Goal: Information Seeking & Learning: Find specific fact

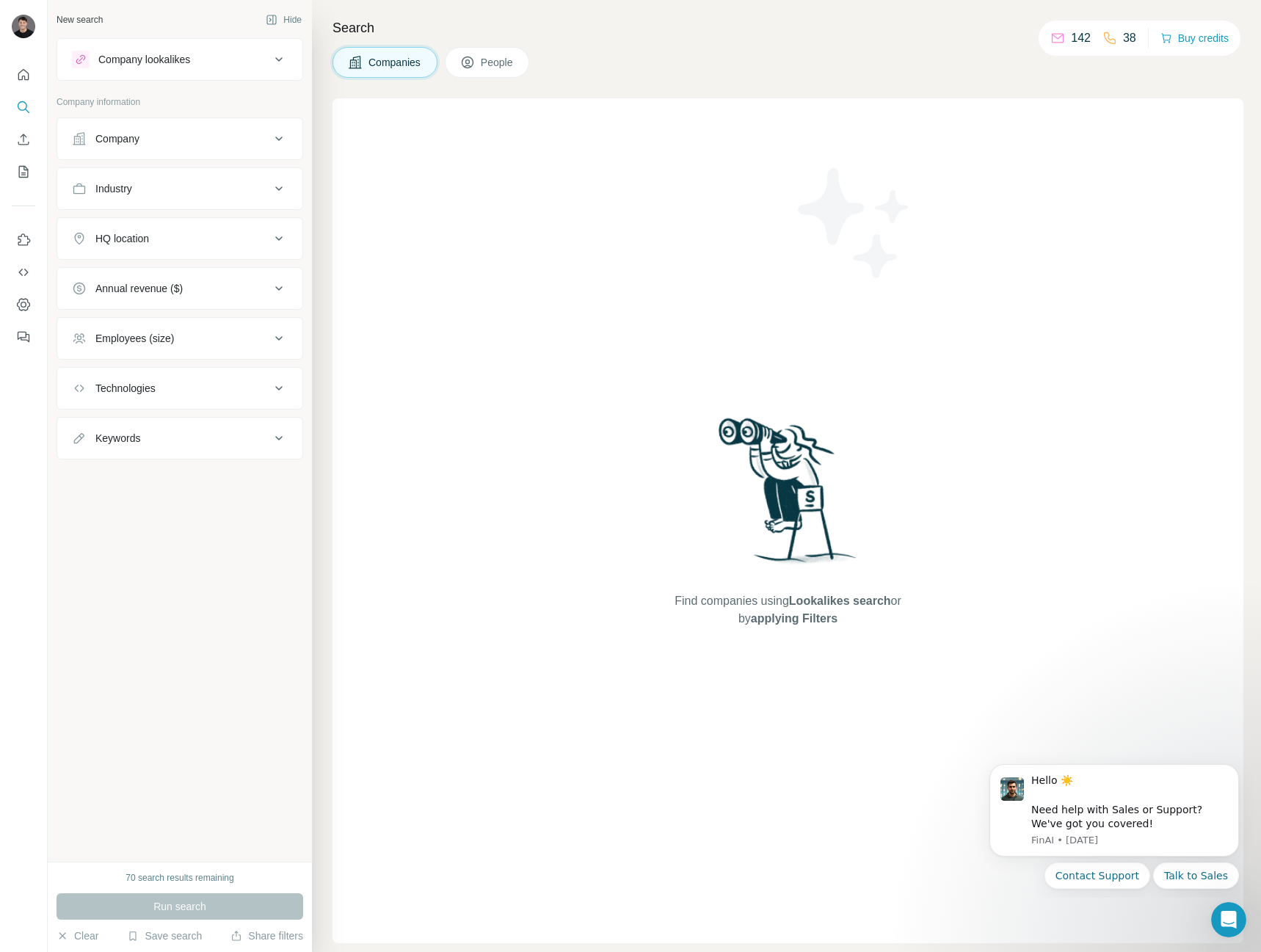
click at [247, 143] on div "Company" at bounding box center [171, 138] width 198 height 15
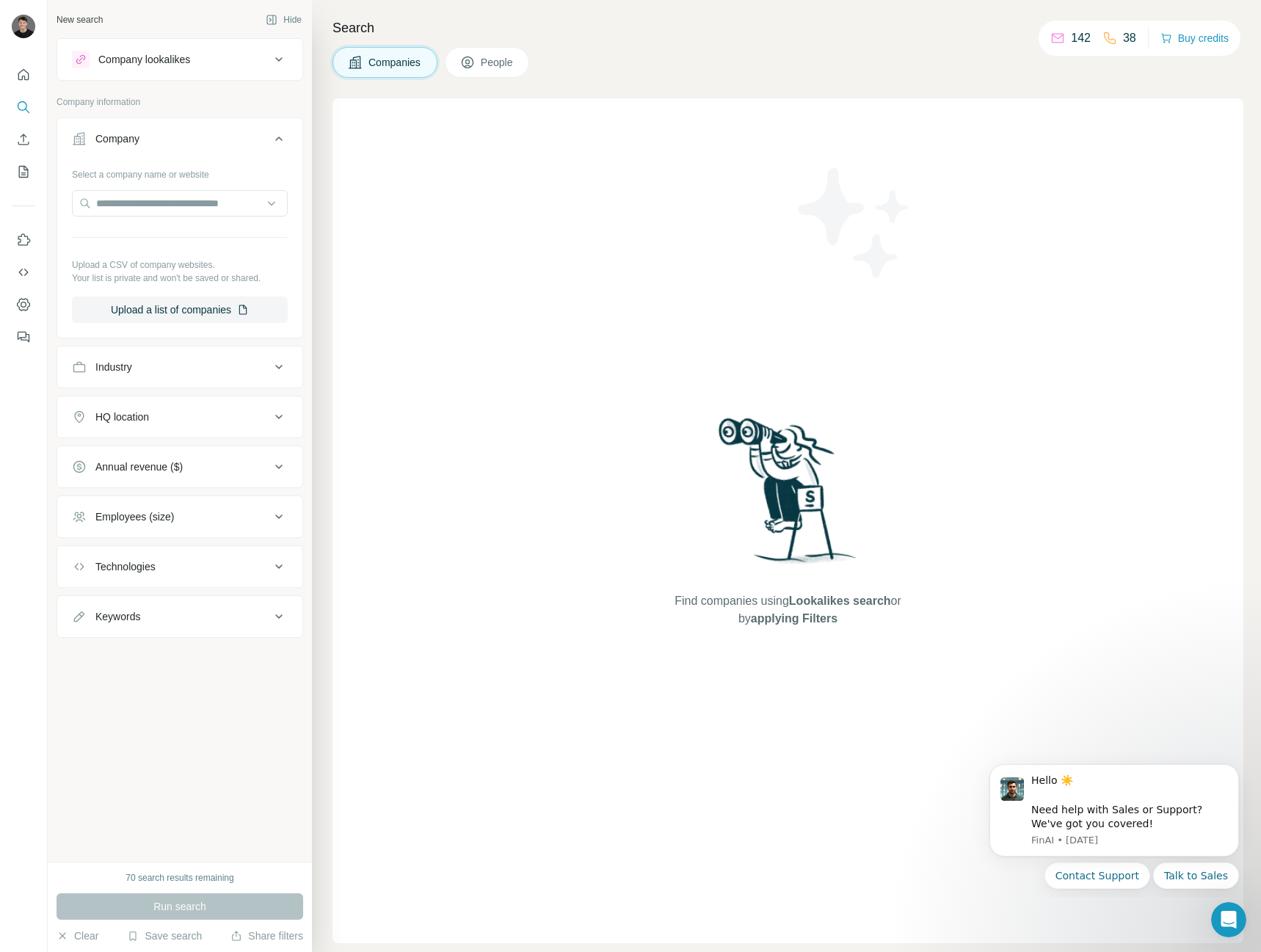
click at [247, 143] on div "Company" at bounding box center [171, 138] width 198 height 15
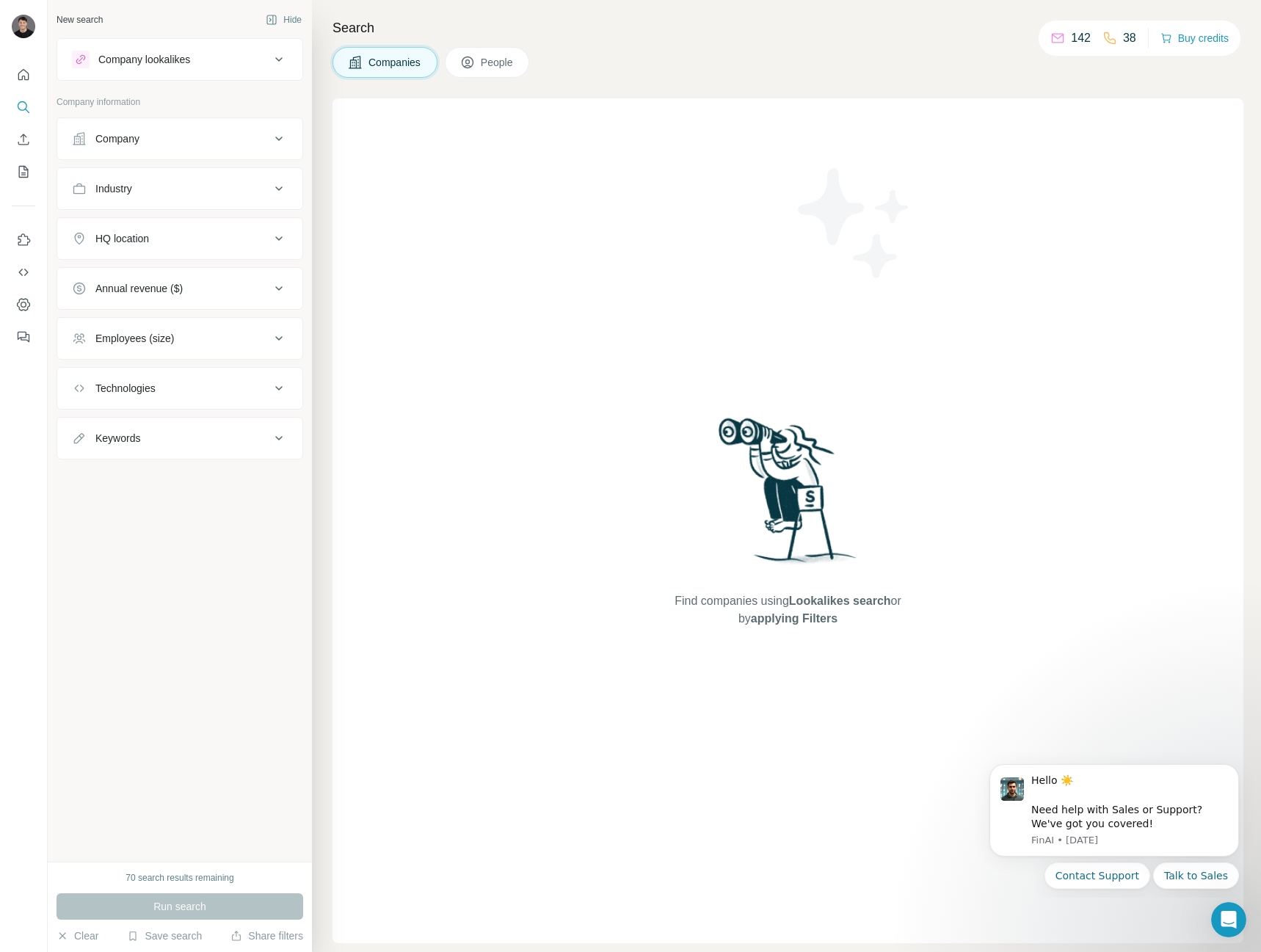
click at [149, 69] on button "Company lookalikes" at bounding box center [180, 59] width 245 height 35
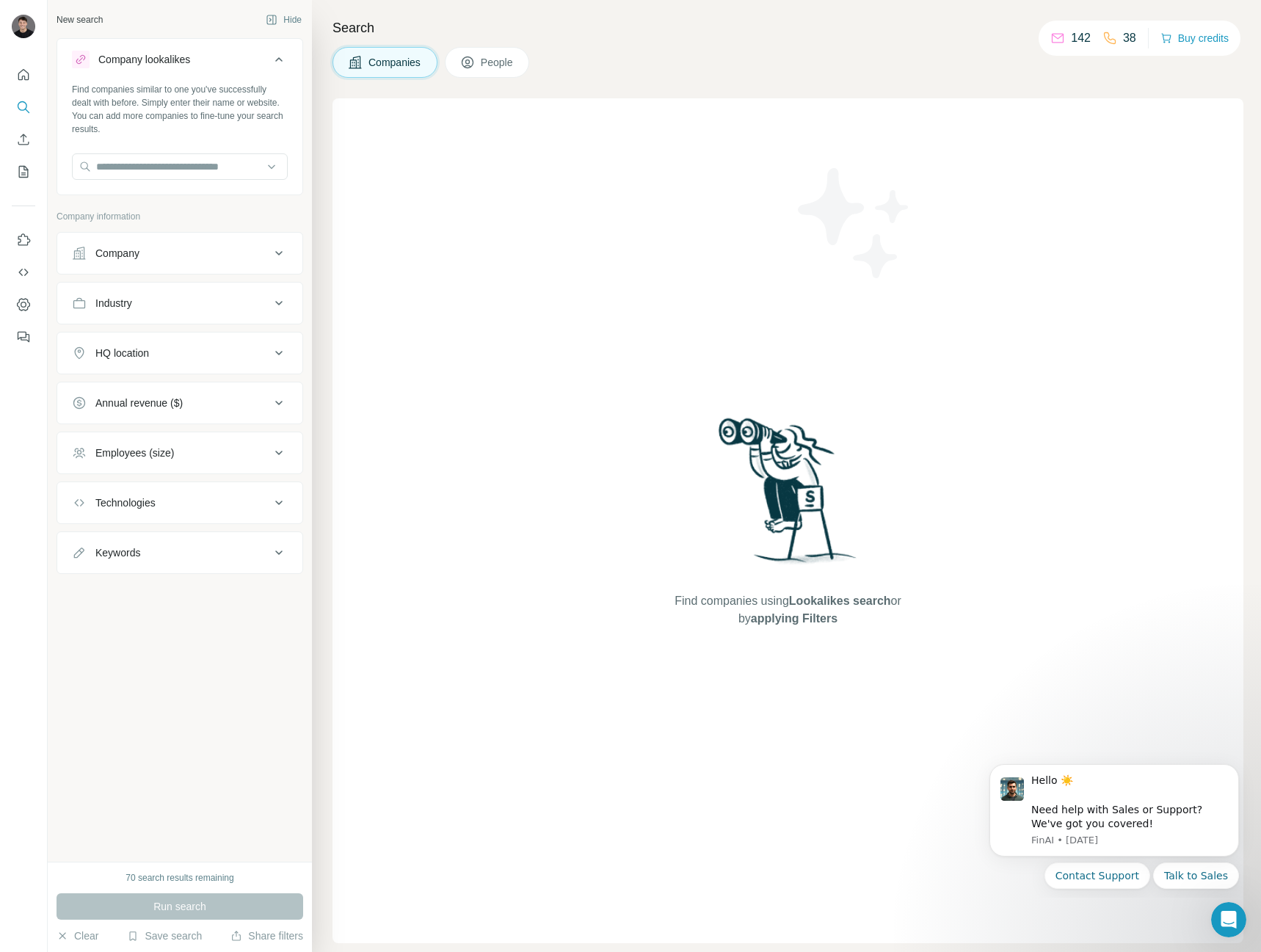
click at [149, 69] on button "Company lookalikes" at bounding box center [180, 62] width 245 height 42
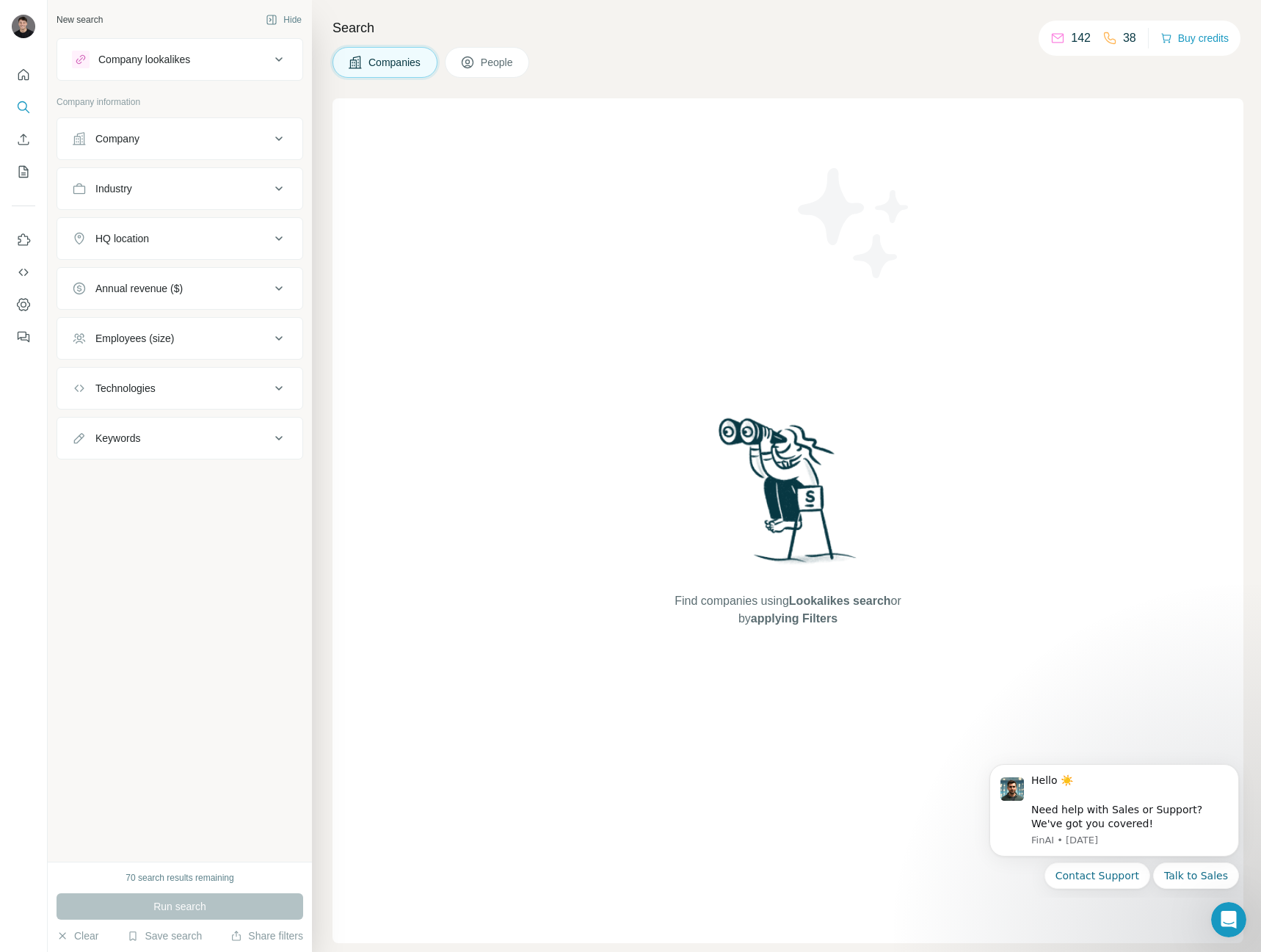
click at [208, 77] on button "Company lookalikes" at bounding box center [180, 59] width 245 height 35
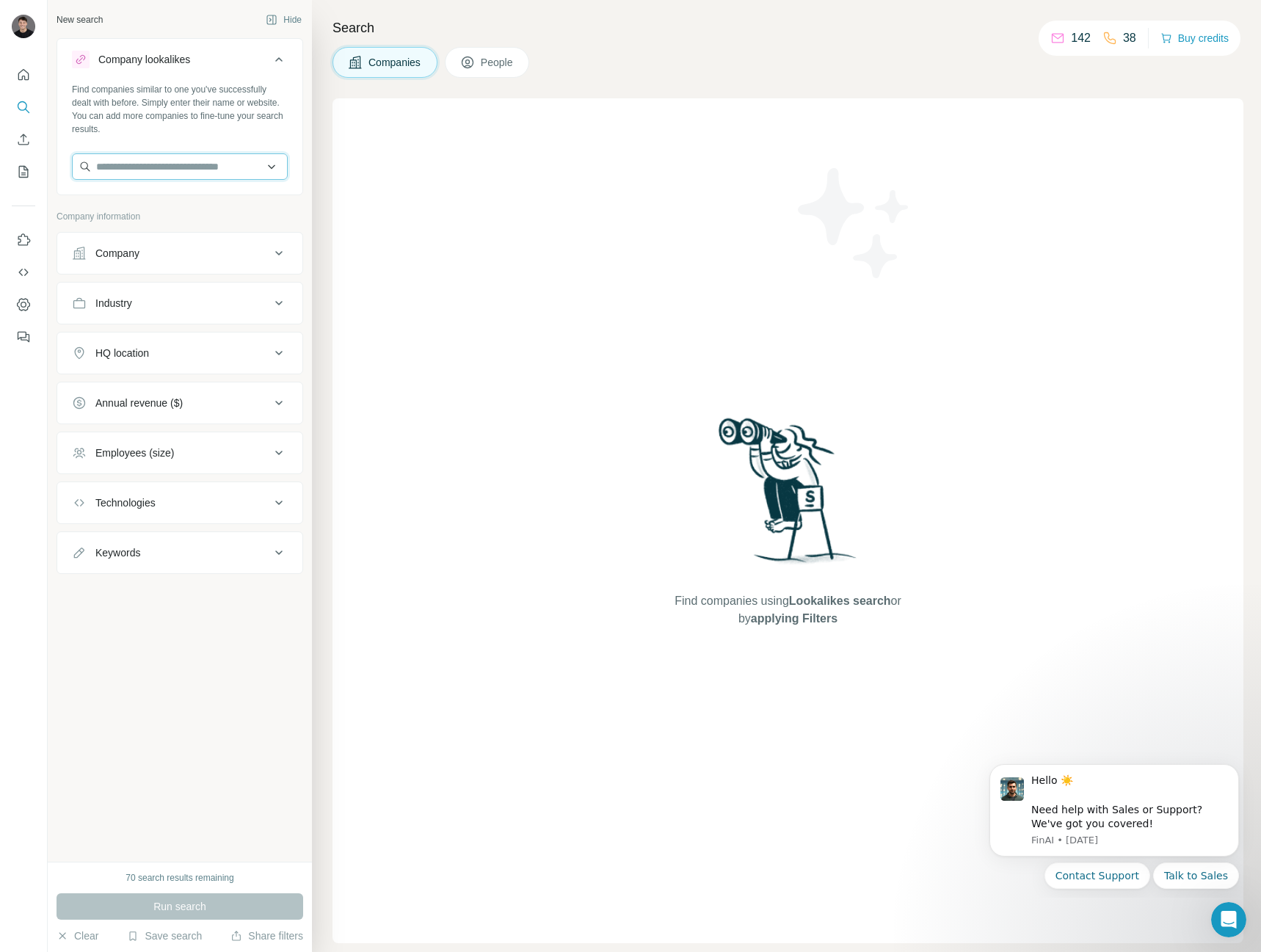
click at [188, 156] on input "text" at bounding box center [180, 166] width 216 height 27
click at [187, 161] on input "text" at bounding box center [180, 166] width 216 height 27
click at [235, 59] on div "Company lookalikes" at bounding box center [171, 59] width 198 height 18
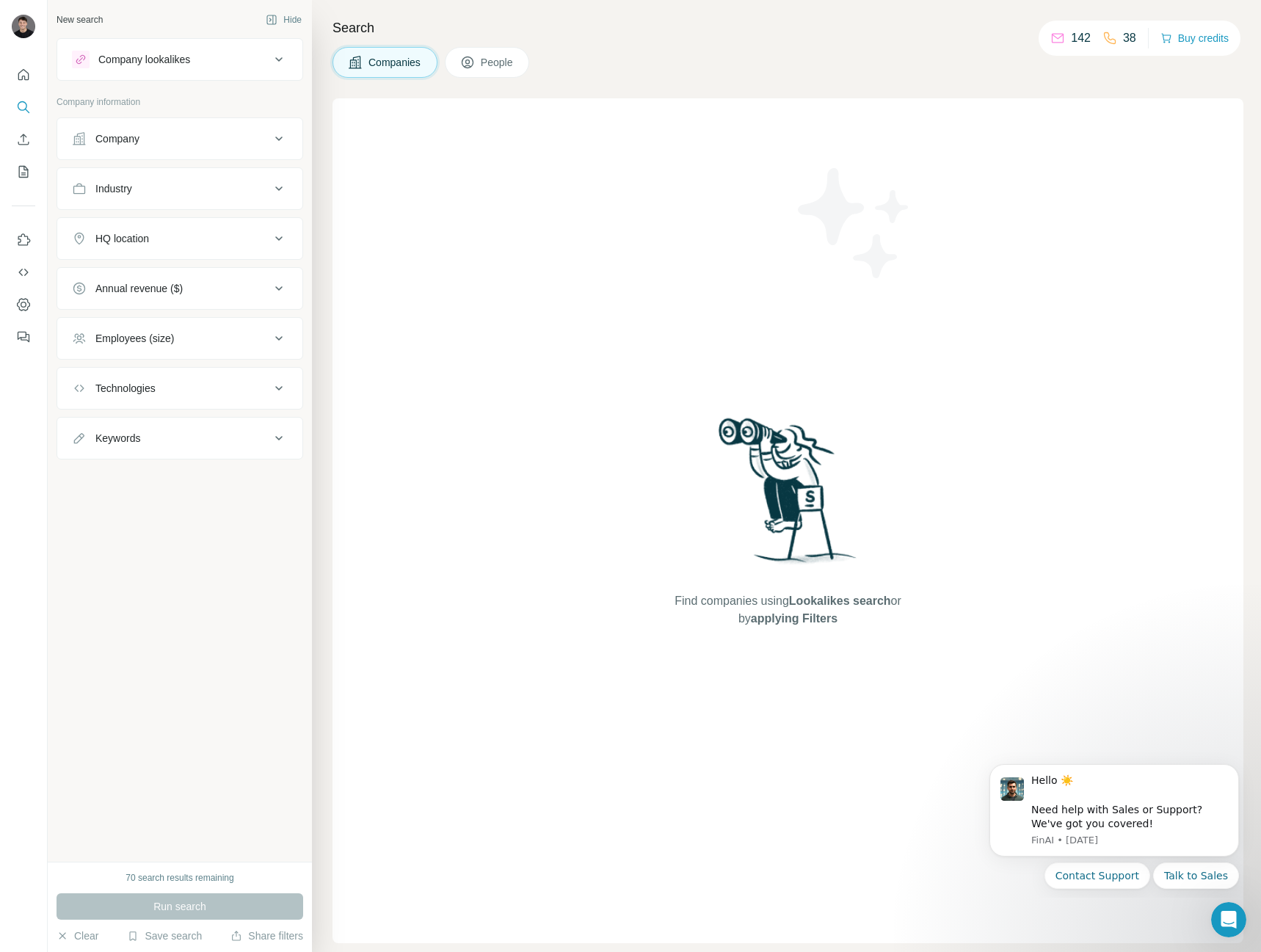
click at [529, 63] on button "People" at bounding box center [487, 62] width 85 height 30
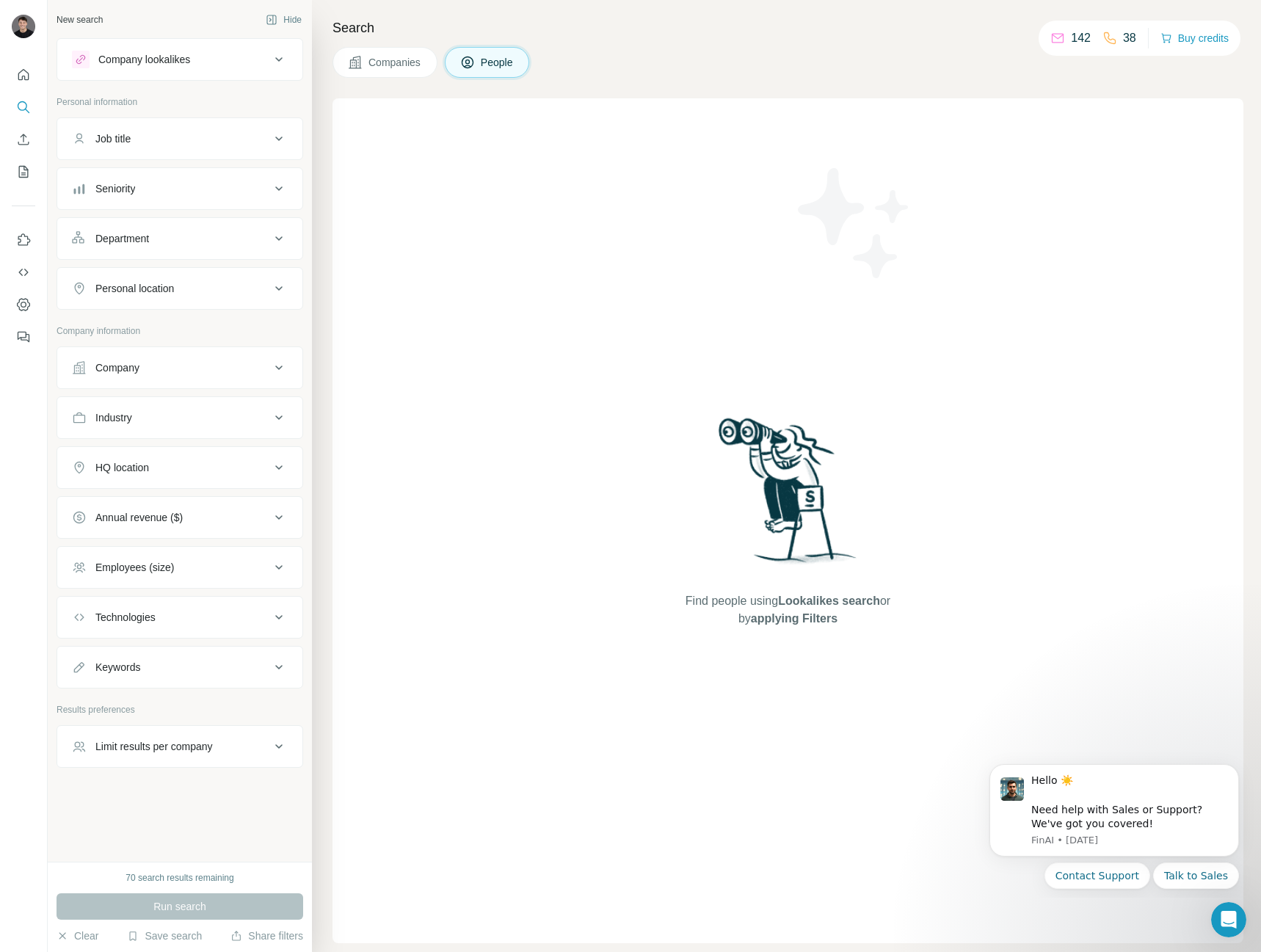
click at [156, 137] on div "Job title" at bounding box center [171, 138] width 198 height 15
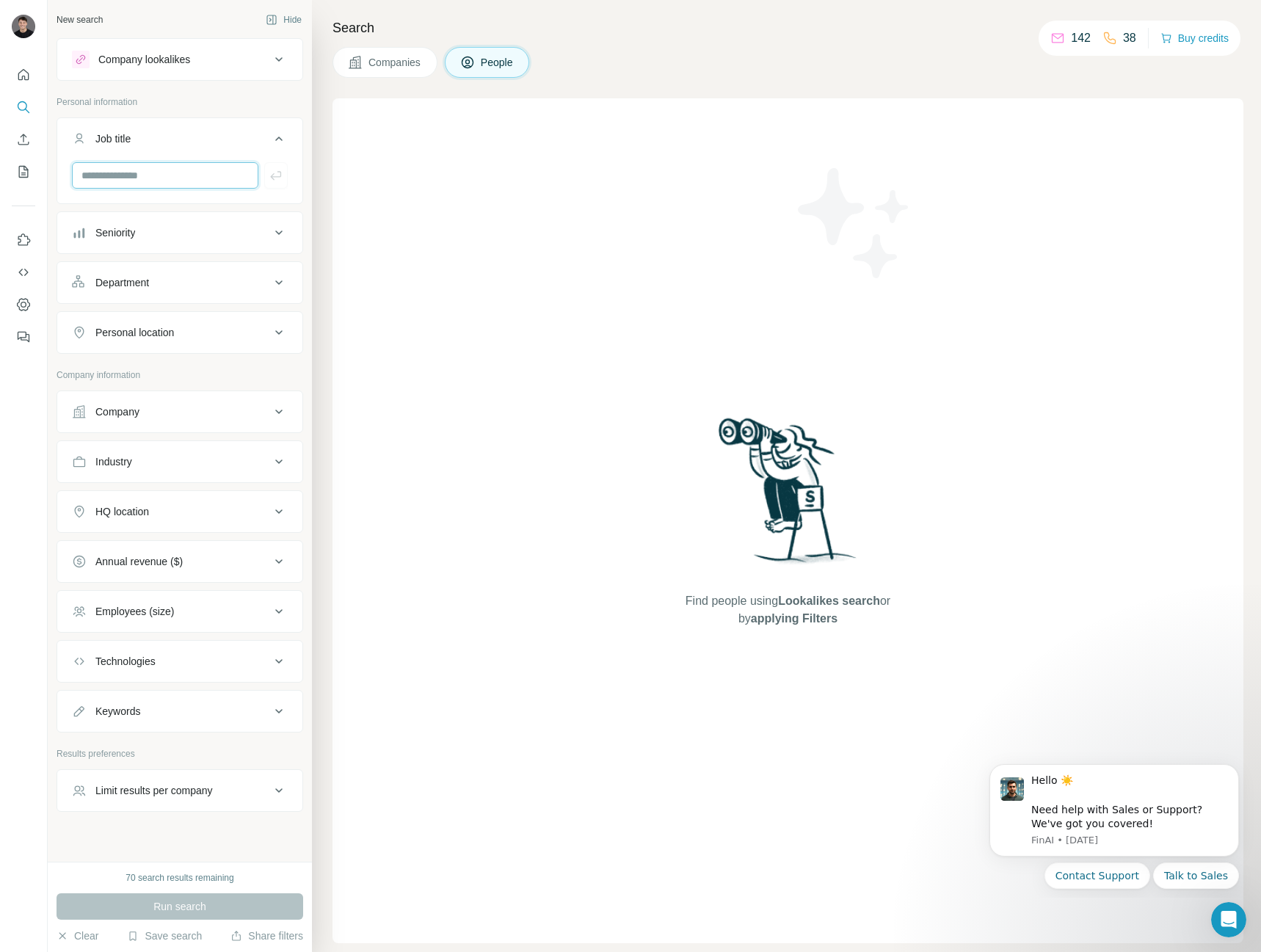
click at [158, 167] on input "text" at bounding box center [165, 175] width 186 height 27
type input "**********"
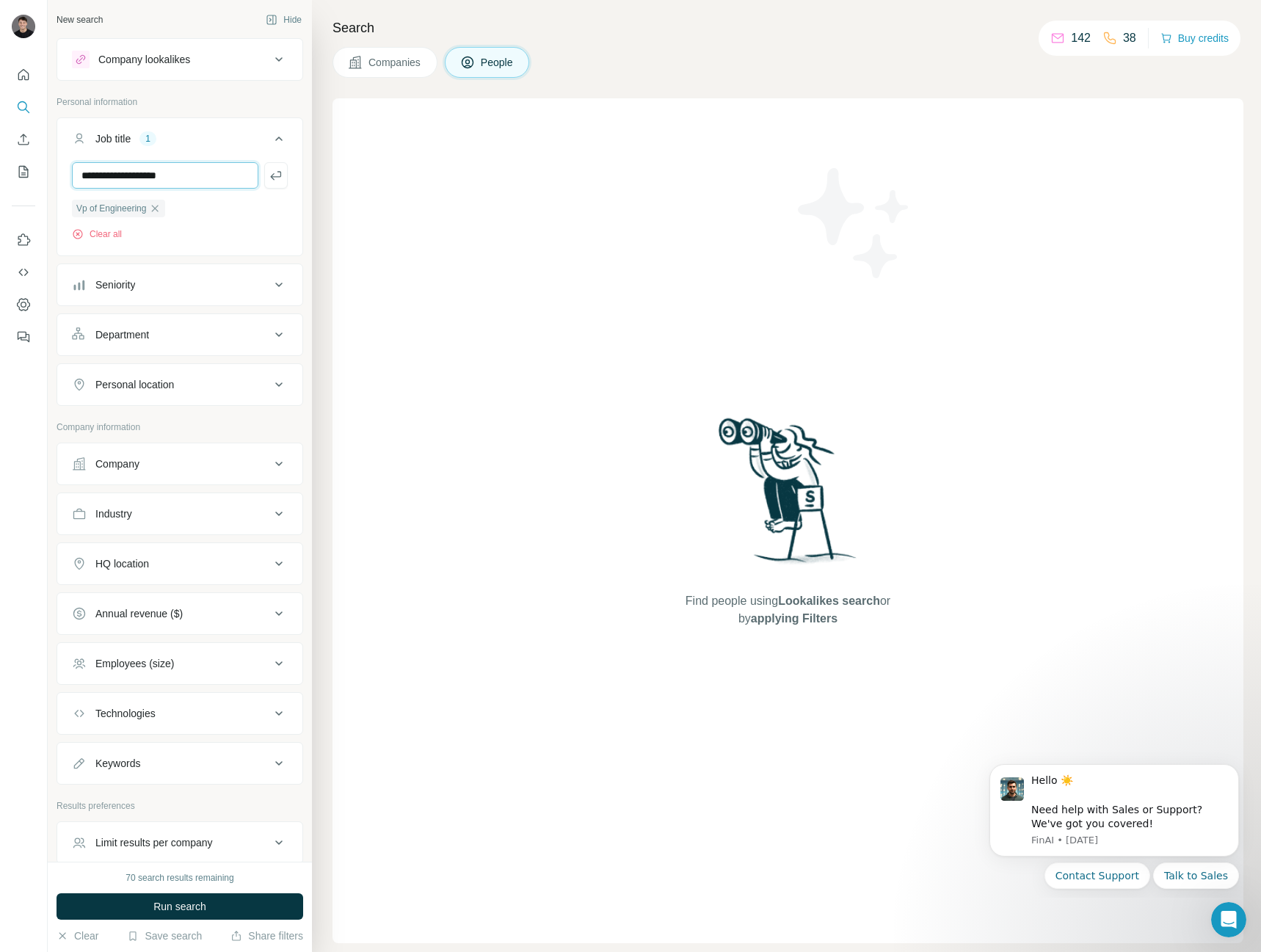
type input "**********"
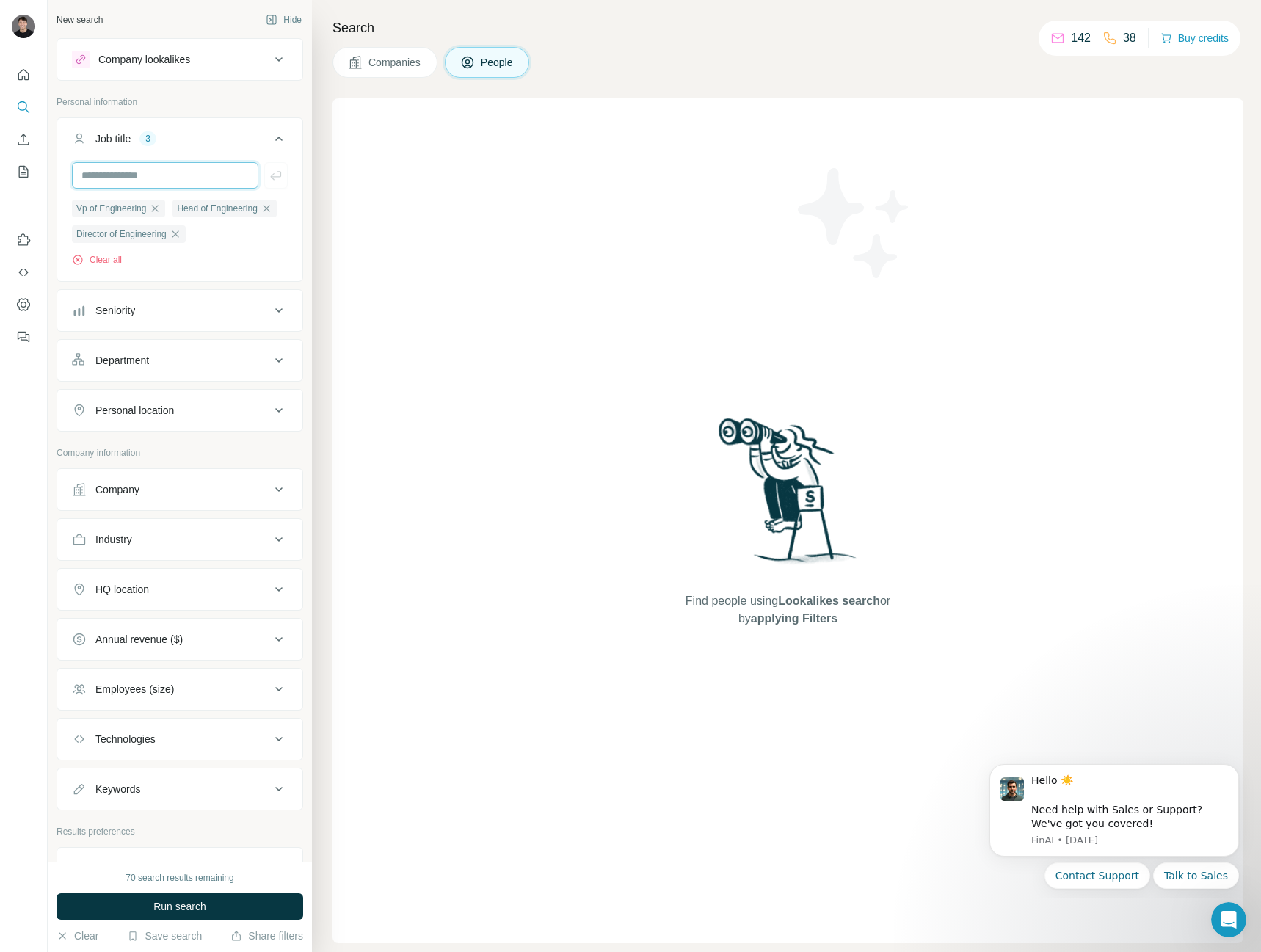
click at [172, 177] on input "text" at bounding box center [165, 175] width 186 height 27
type input "**********"
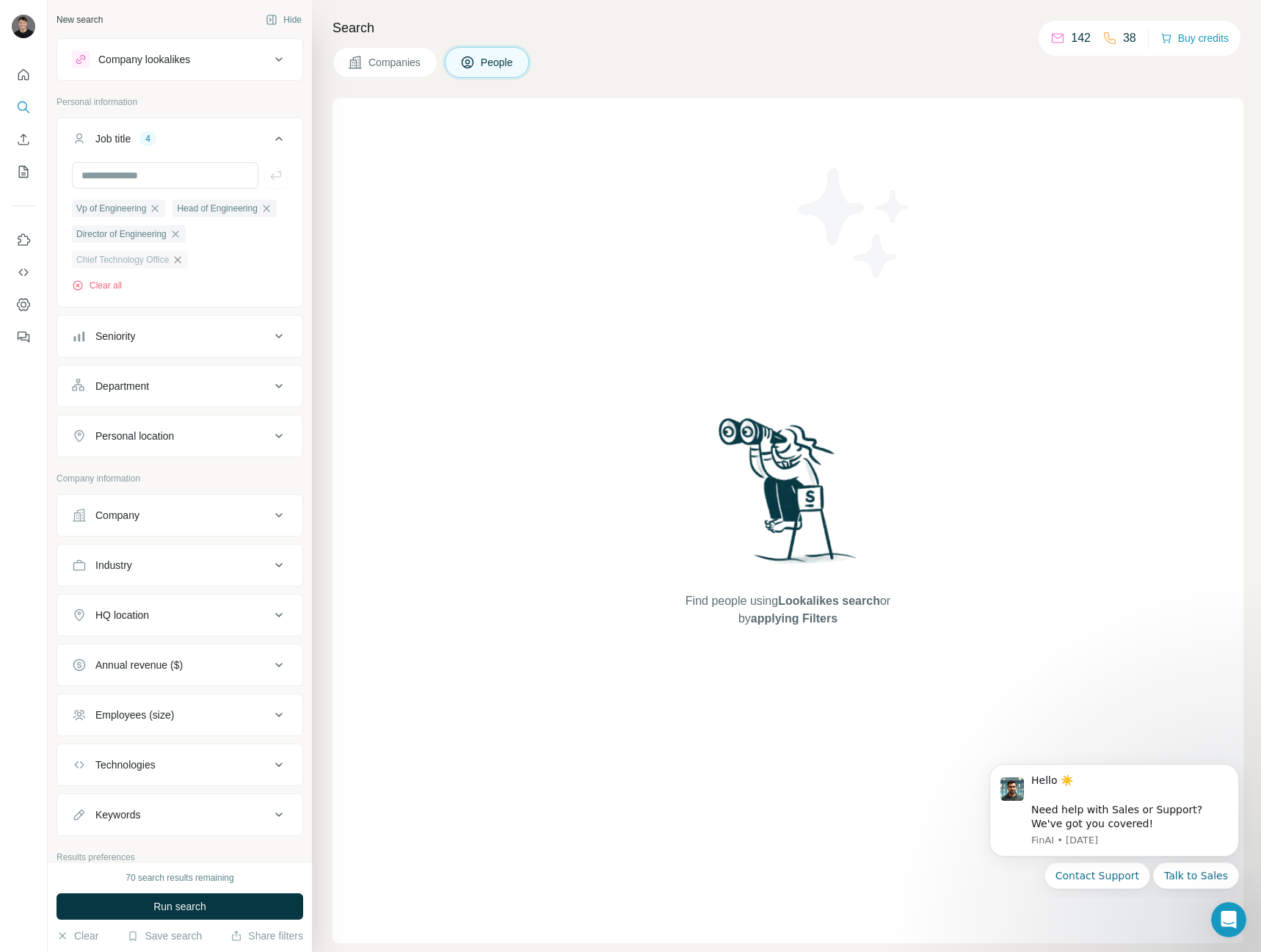
click at [183, 266] on icon "button" at bounding box center [177, 259] width 12 height 12
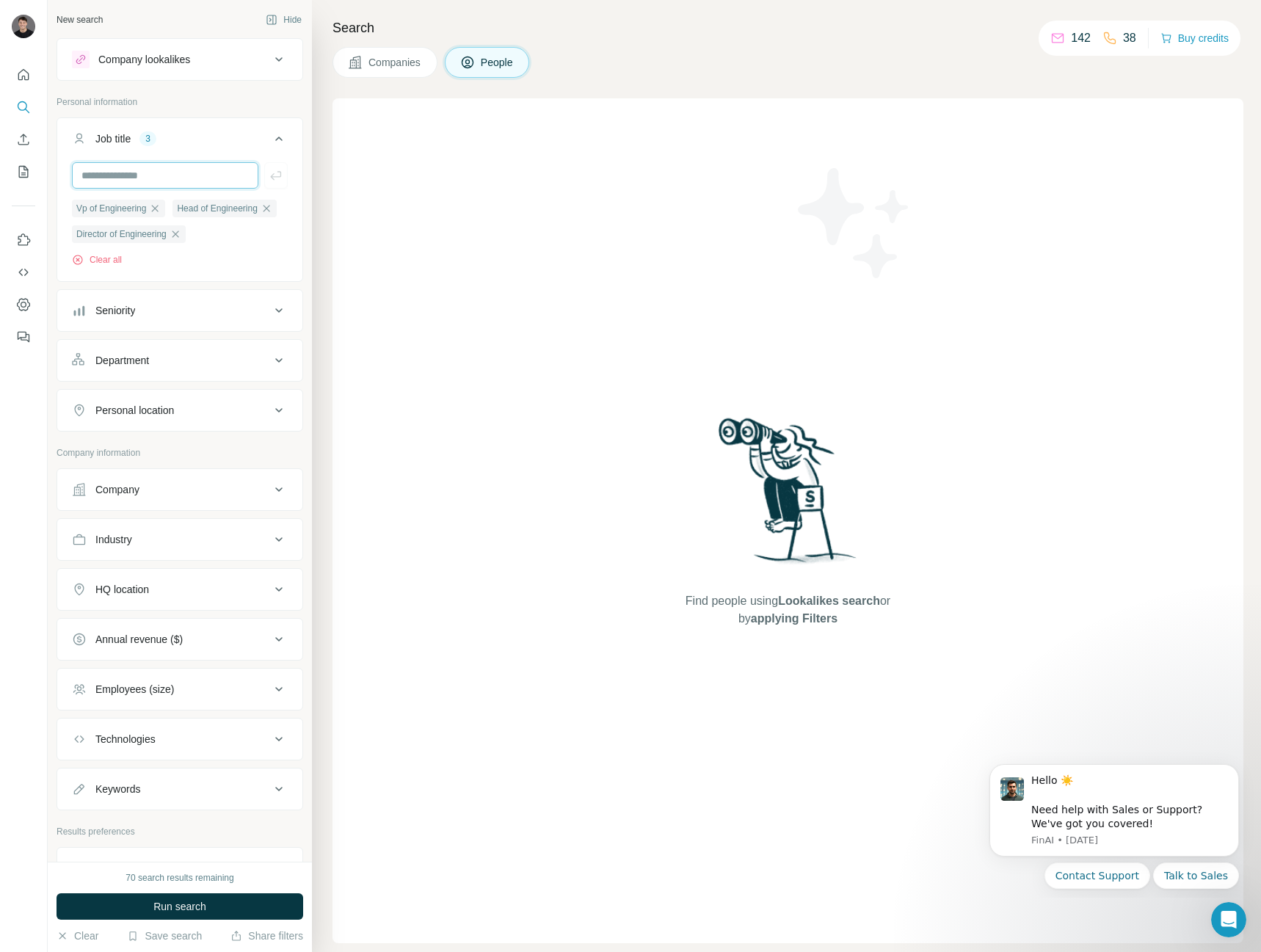
click at [174, 176] on input "text" at bounding box center [165, 175] width 186 height 27
type input "**********"
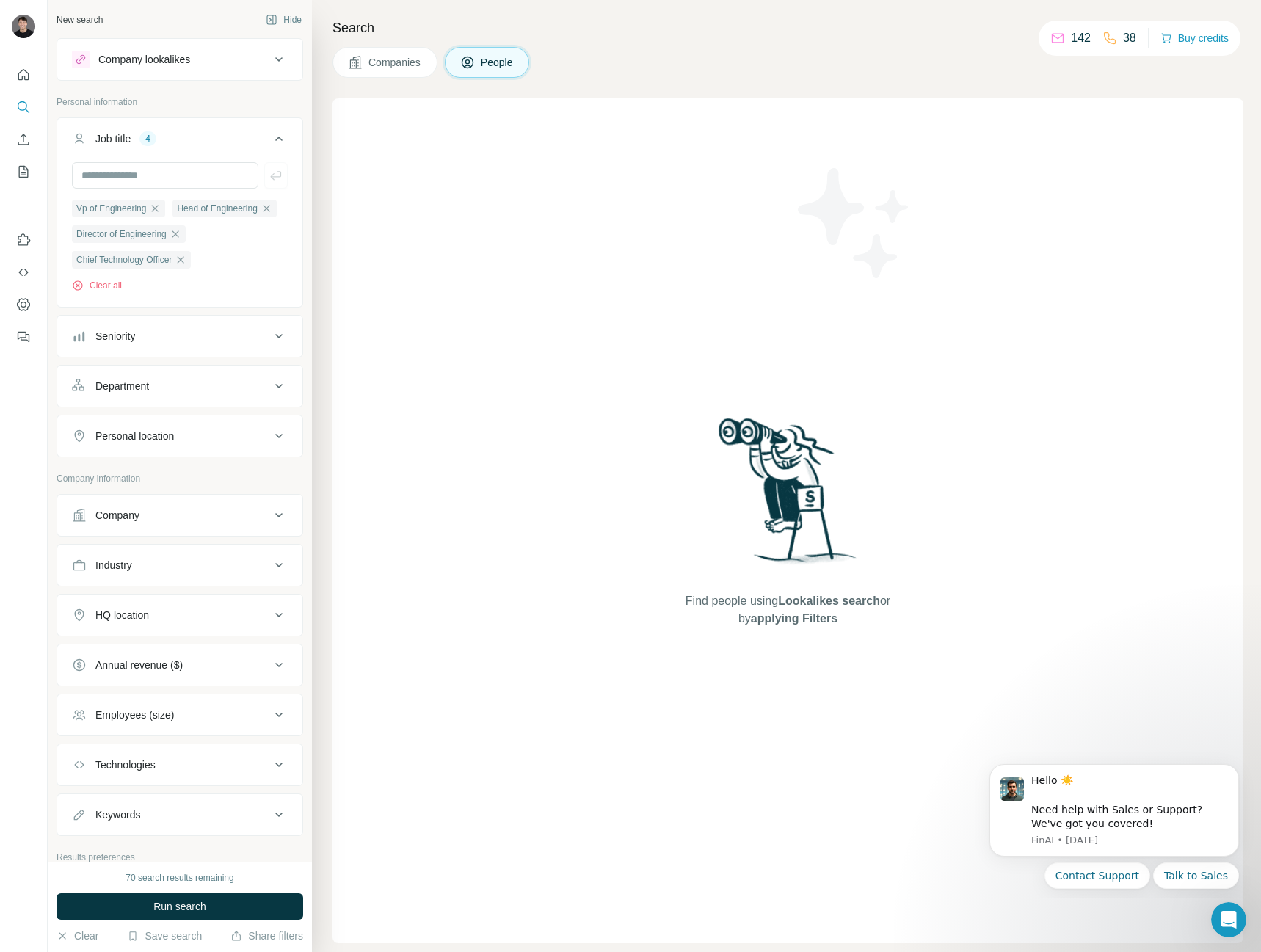
click at [208, 343] on div "Seniority" at bounding box center [171, 336] width 198 height 15
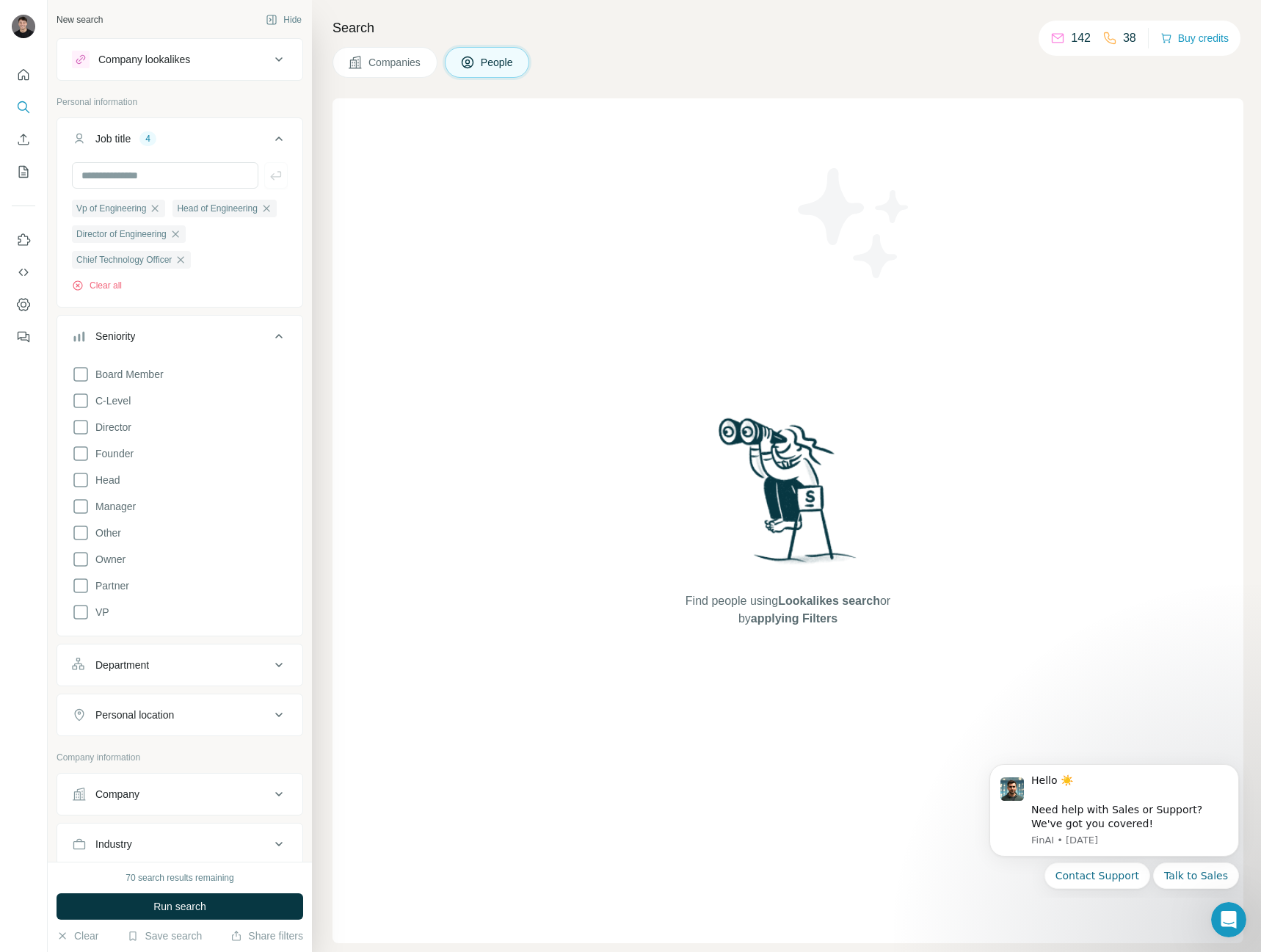
click at [208, 343] on div "Seniority" at bounding box center [171, 336] width 198 height 15
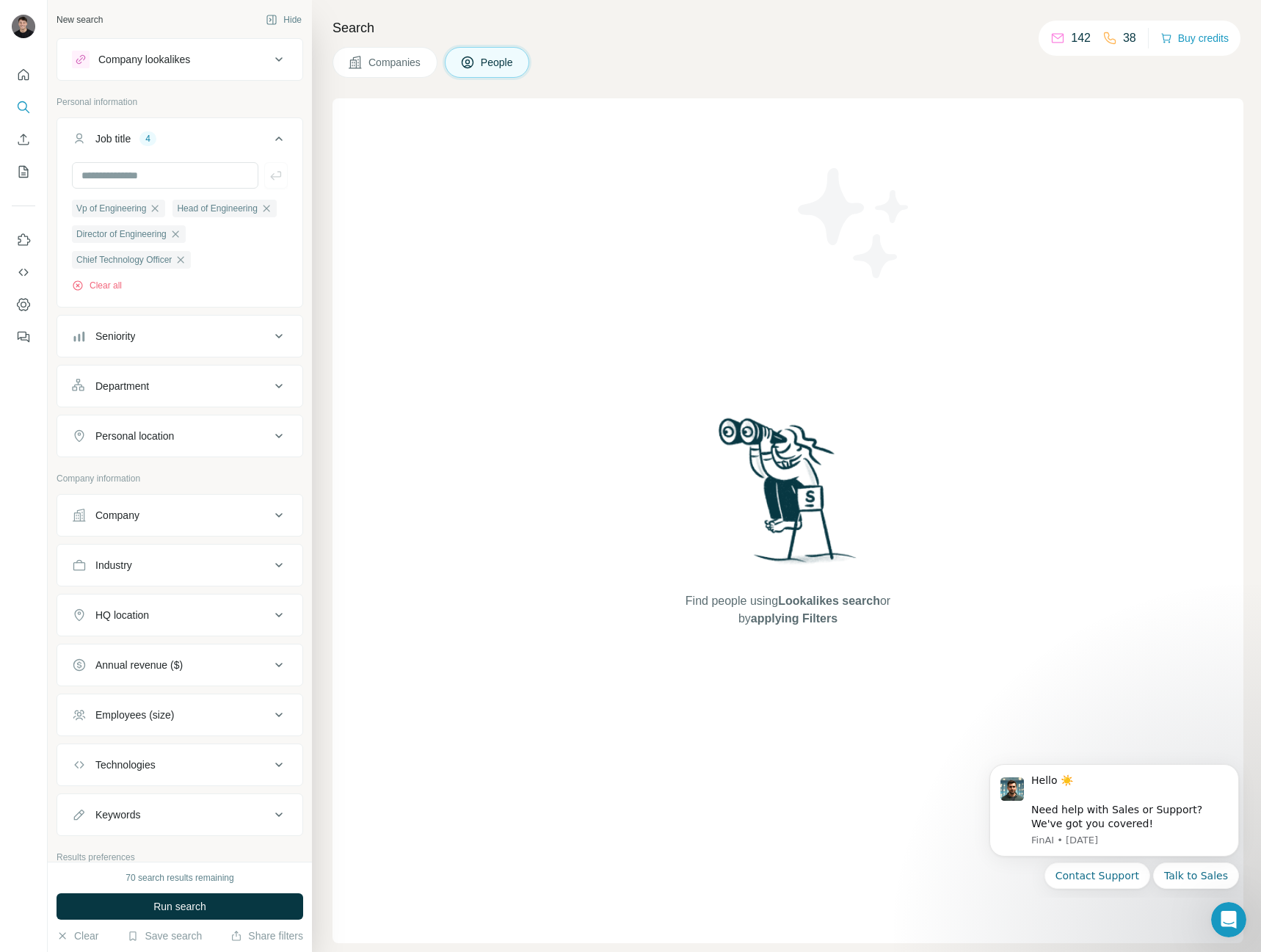
click at [206, 393] on div "Department" at bounding box center [171, 386] width 198 height 15
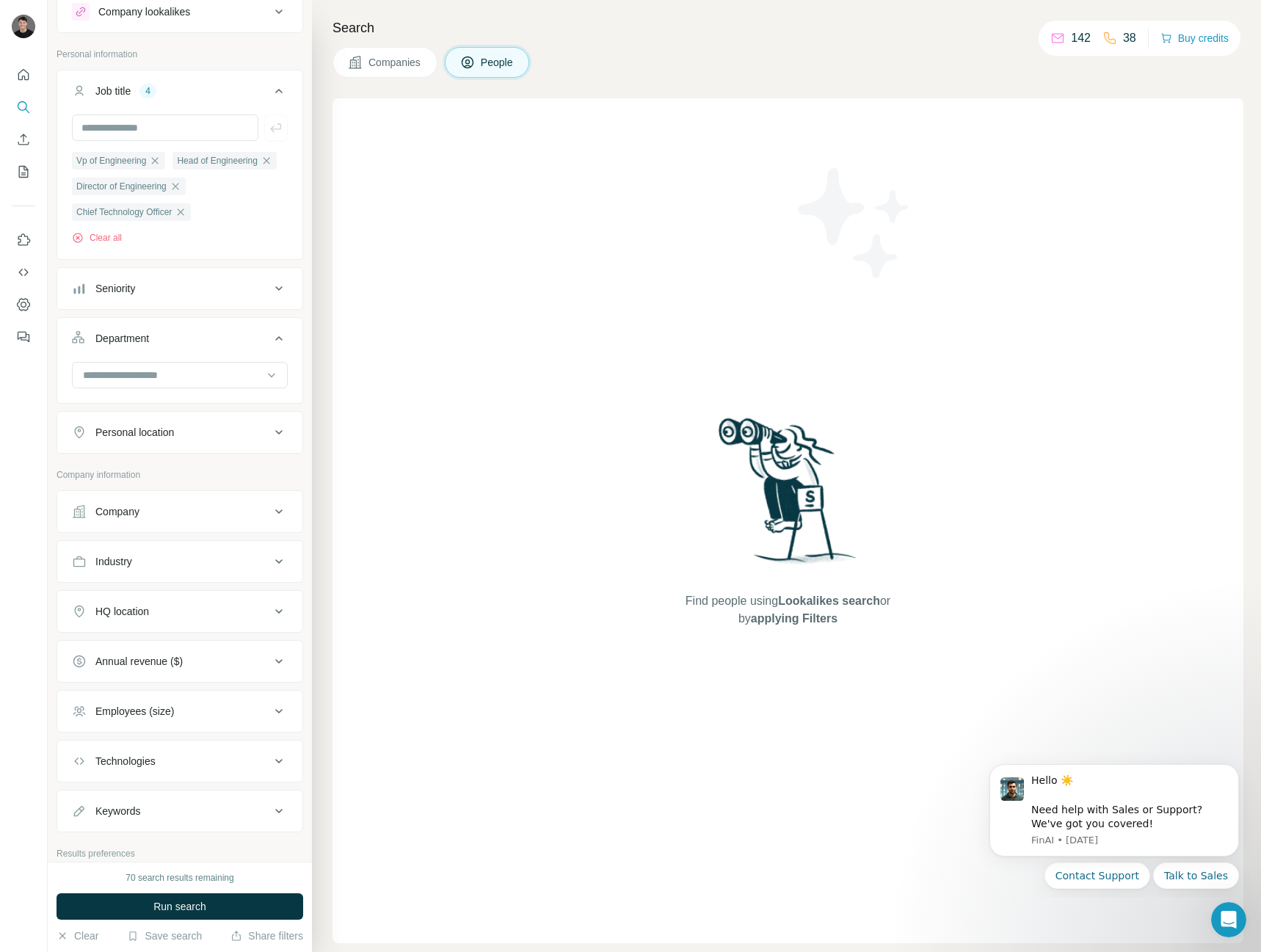
scroll to position [74, 0]
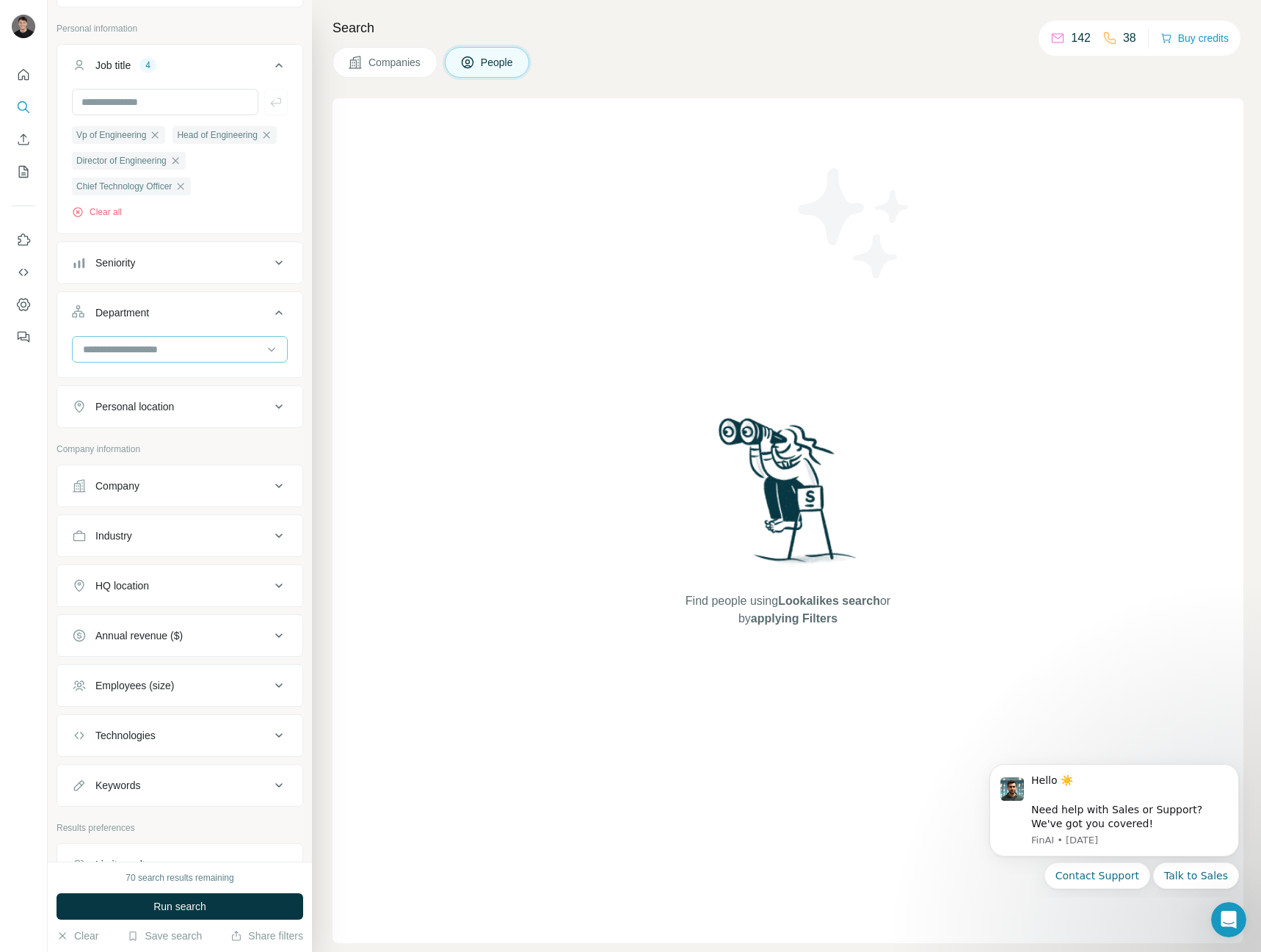
click at [224, 357] on input at bounding box center [172, 349] width 181 height 16
click at [203, 414] on div "Personal location" at bounding box center [171, 407] width 198 height 15
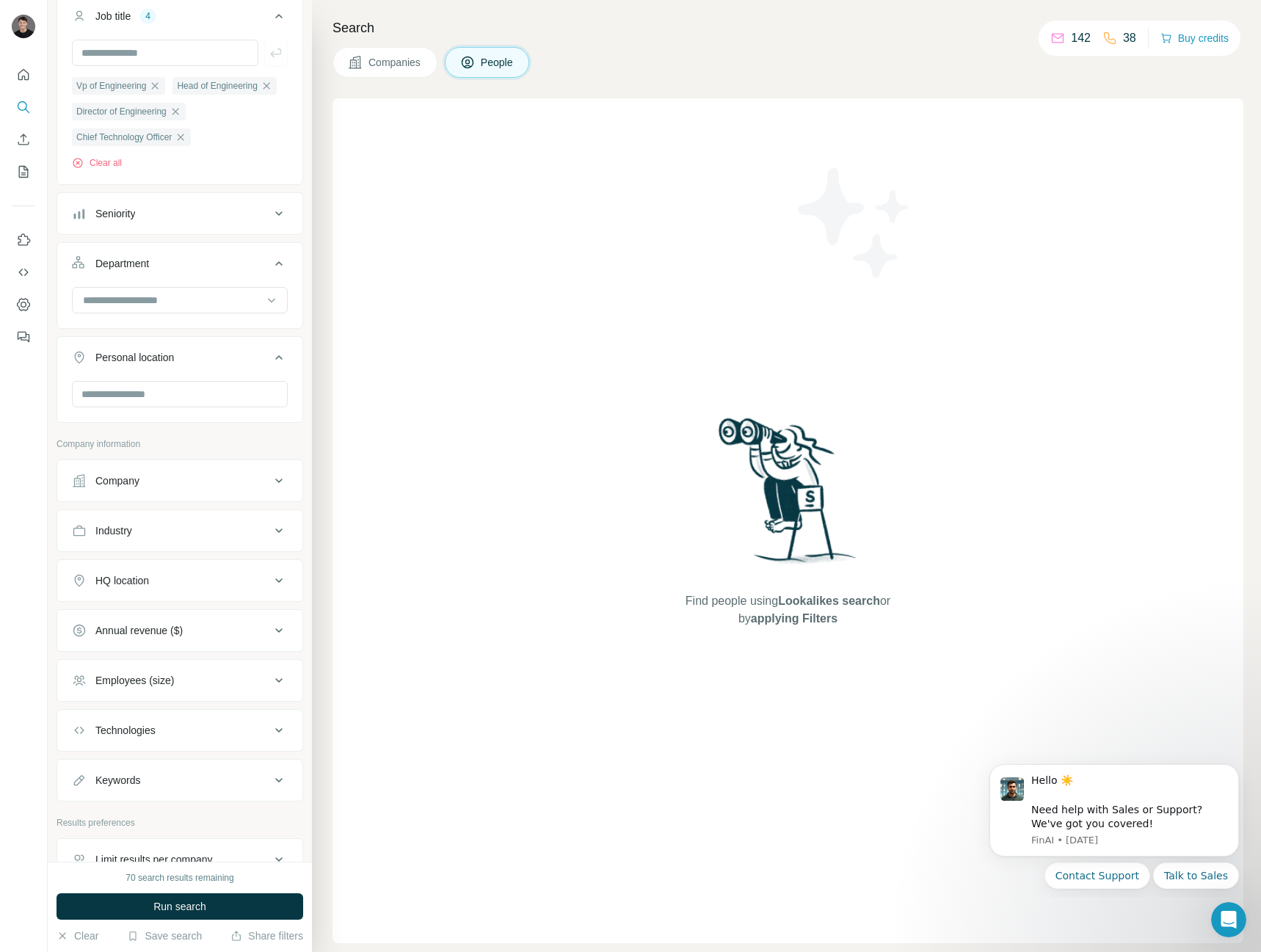
scroll to position [147, 0]
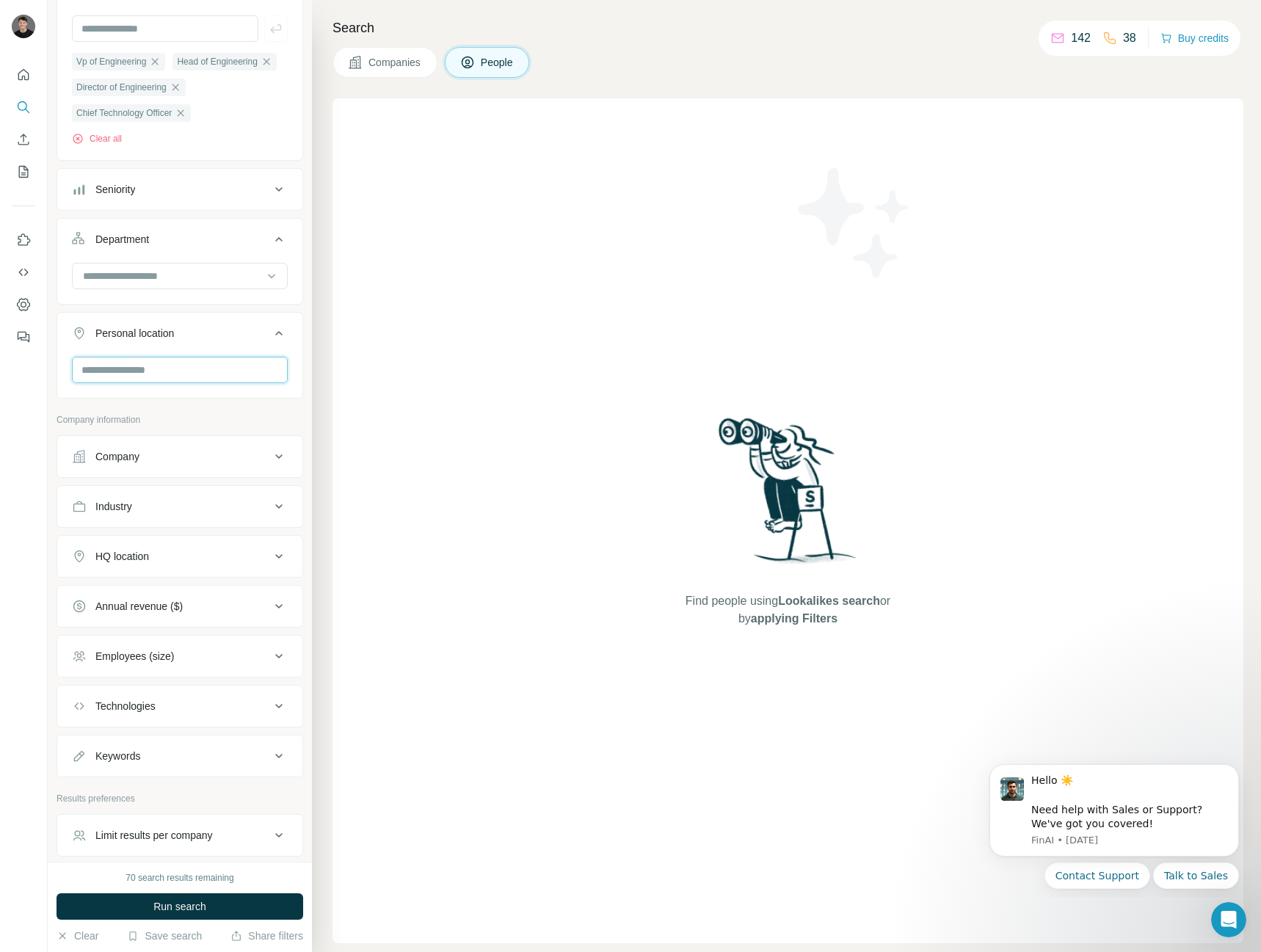
click at [104, 383] on input "text" at bounding box center [180, 370] width 216 height 27
type input "******"
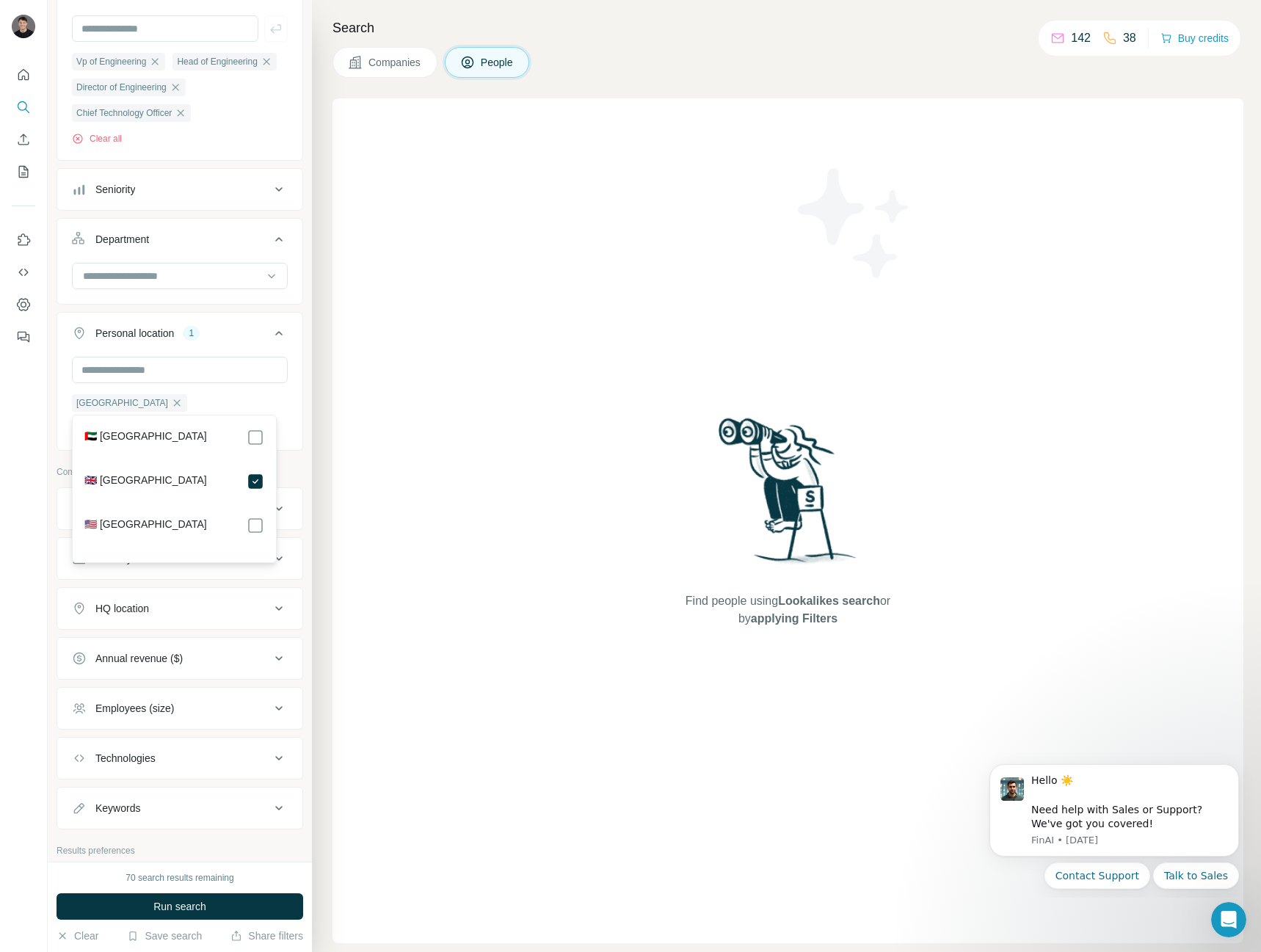
click at [243, 357] on button "Personal location 1" at bounding box center [180, 336] width 245 height 42
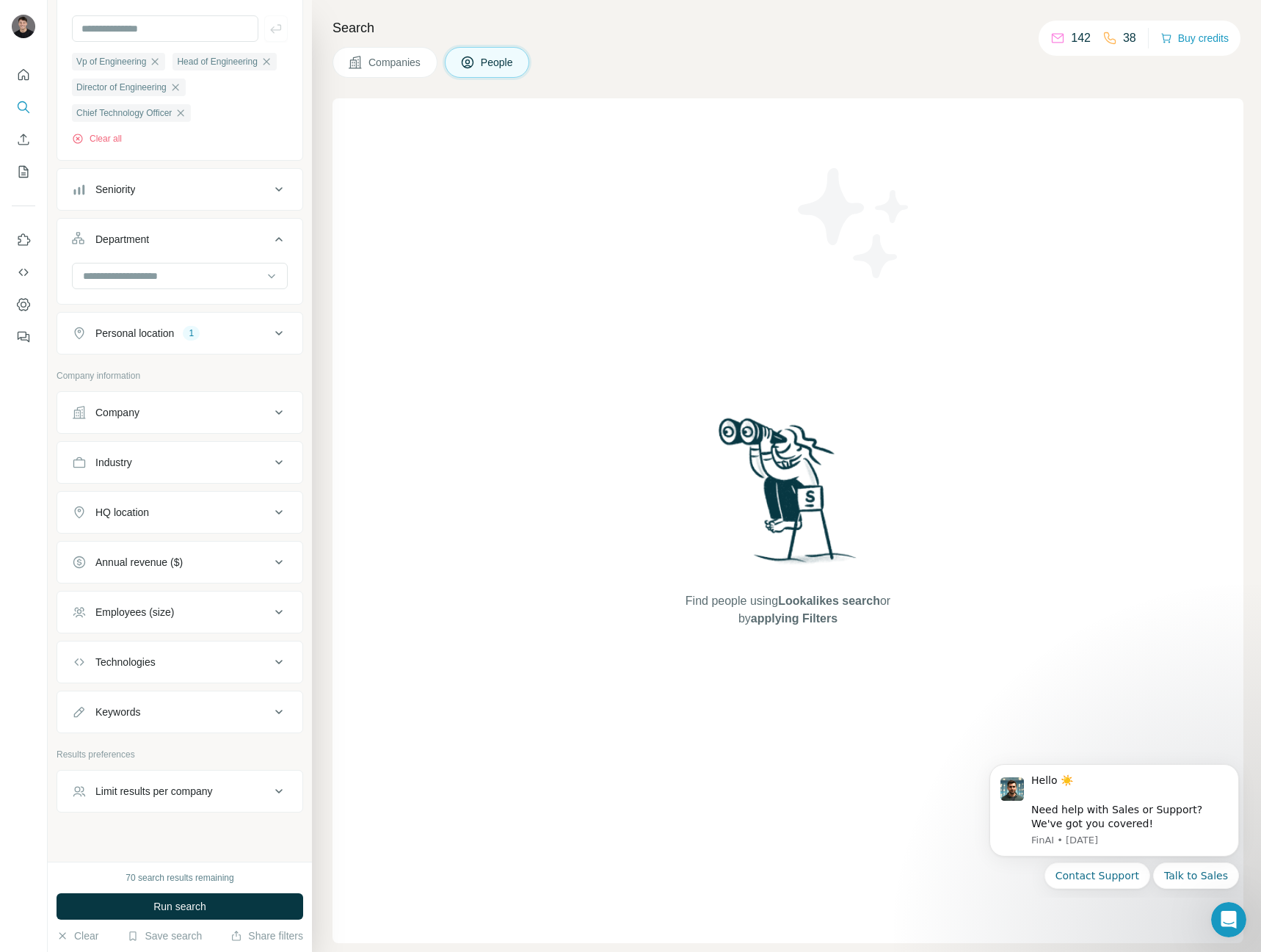
click at [207, 420] on div "Company" at bounding box center [171, 412] width 198 height 15
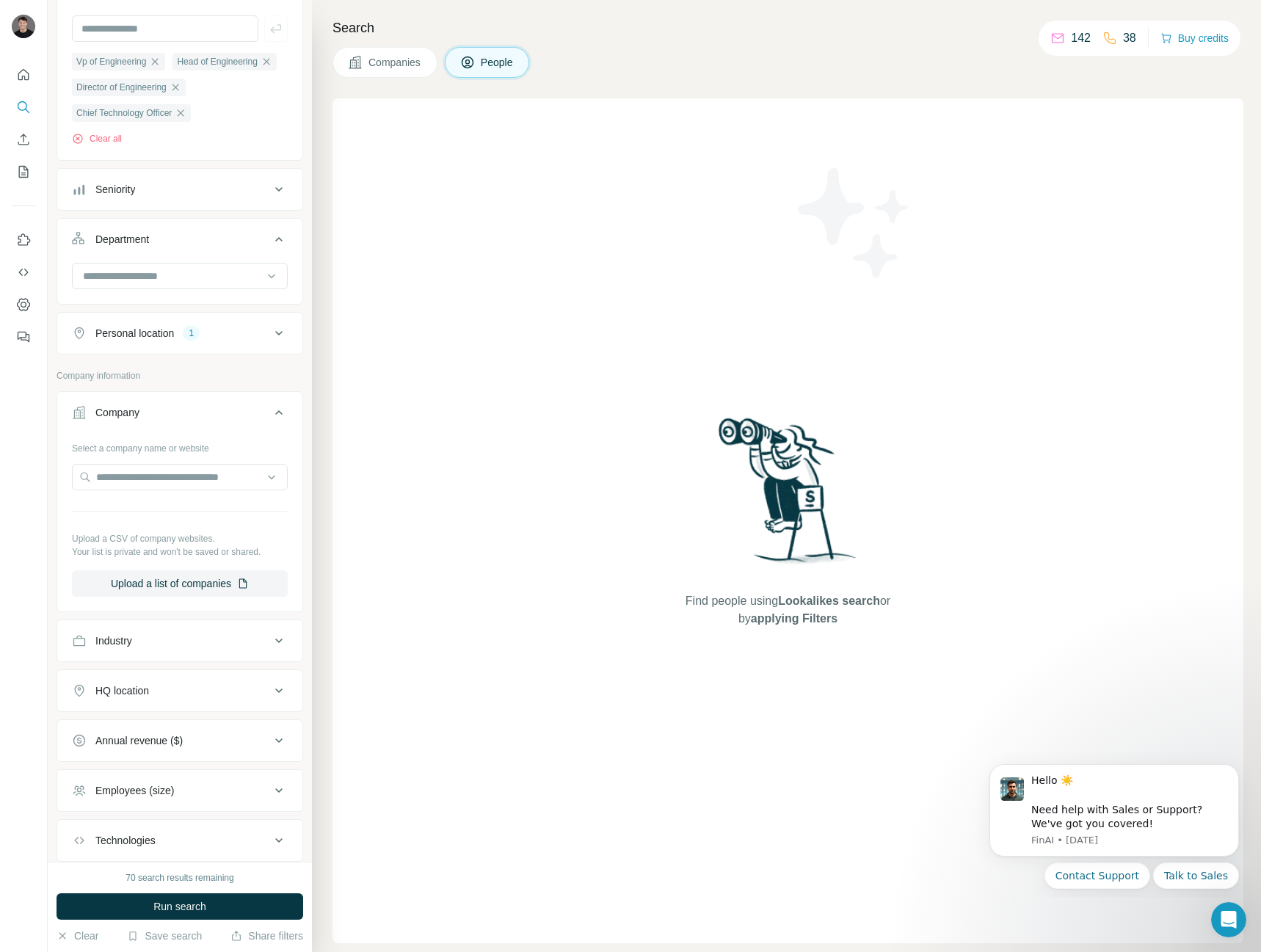
click at [207, 420] on div "Company" at bounding box center [171, 412] width 198 height 15
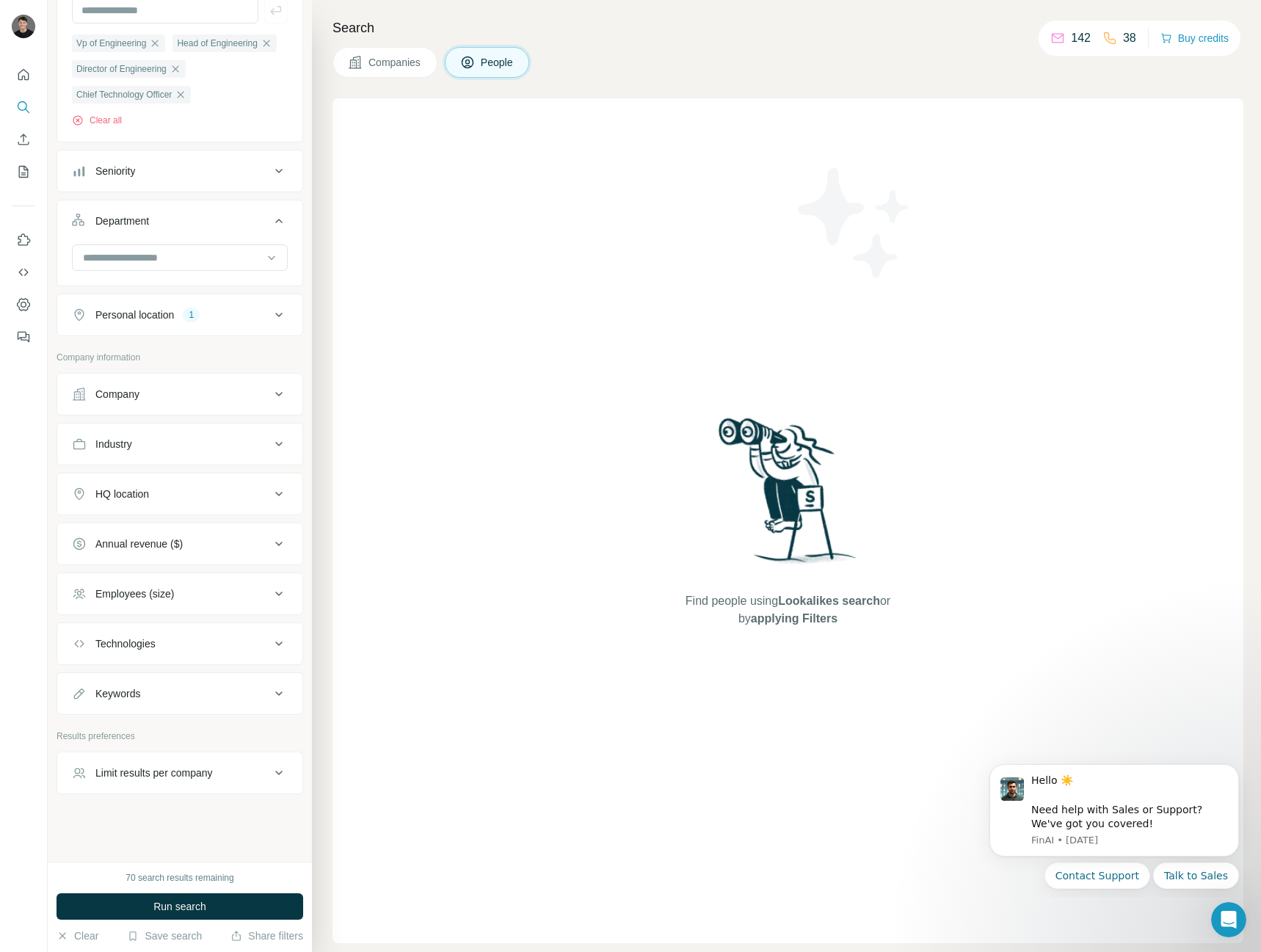
scroll to position [194, 0]
click at [216, 433] on button "Industry" at bounding box center [180, 444] width 245 height 35
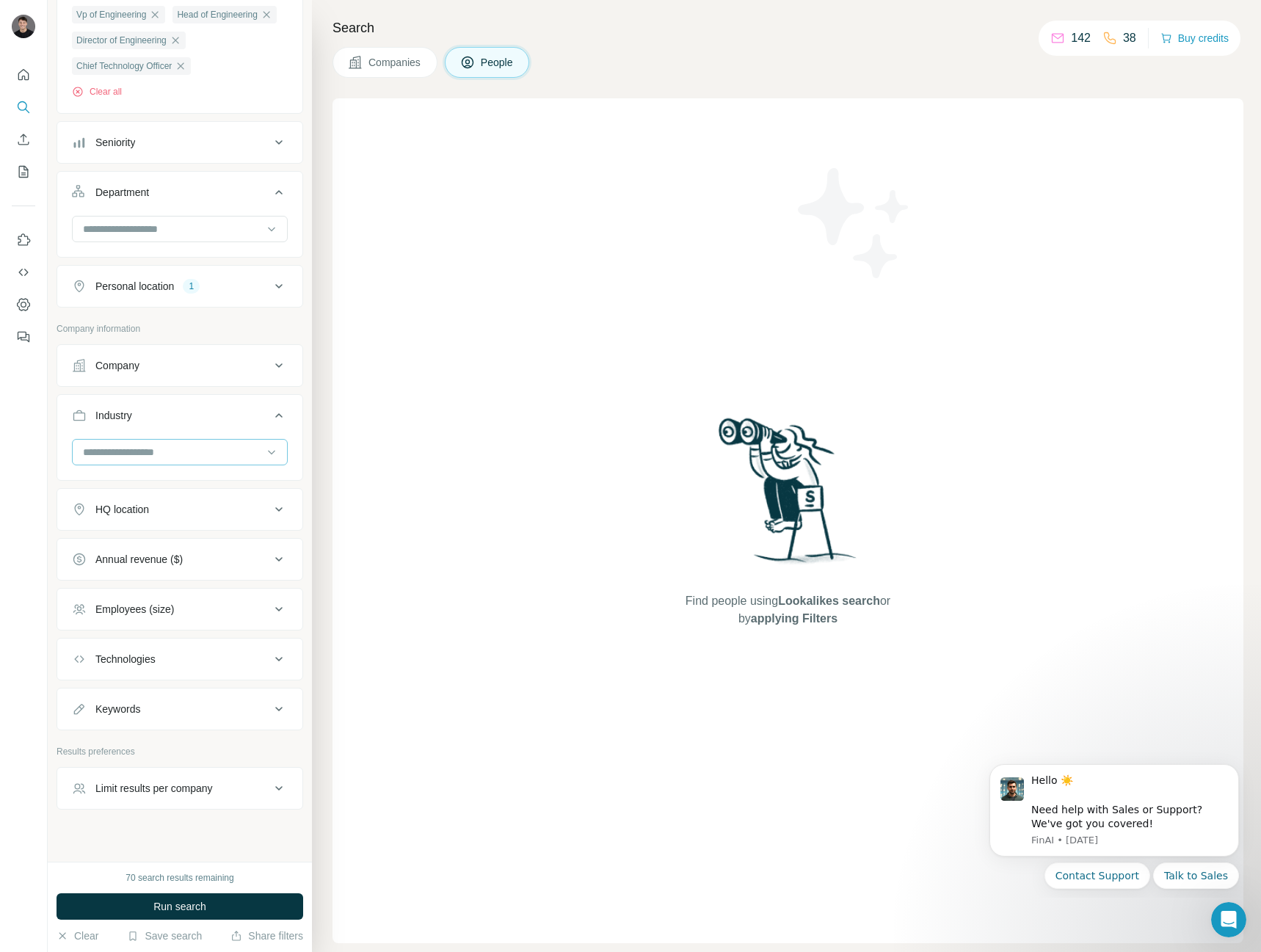
click at [178, 460] on input at bounding box center [172, 451] width 181 height 16
click at [174, 460] on input at bounding box center [172, 451] width 181 height 16
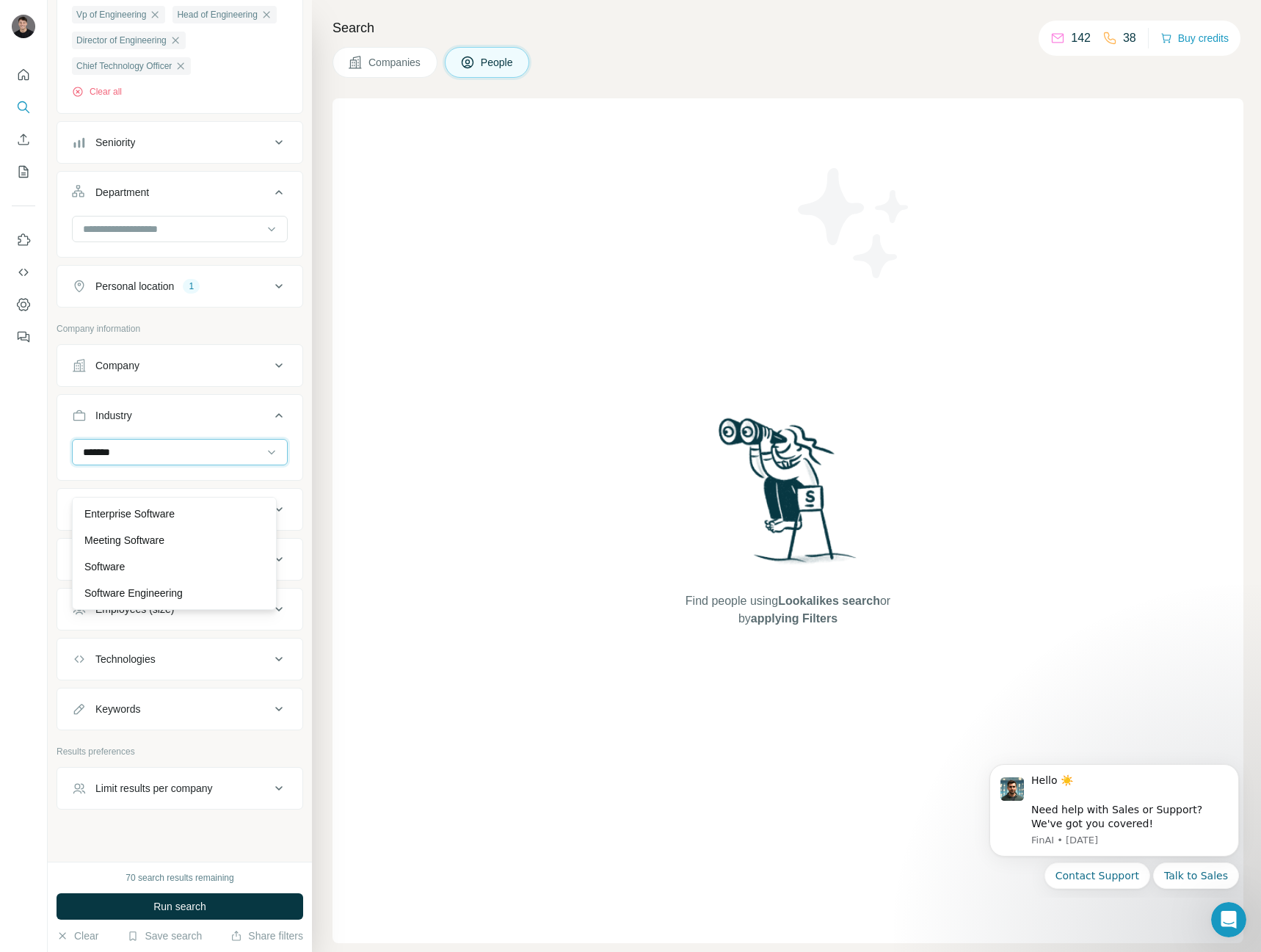
type input "********"
click at [270, 424] on icon at bounding box center [279, 415] width 18 height 18
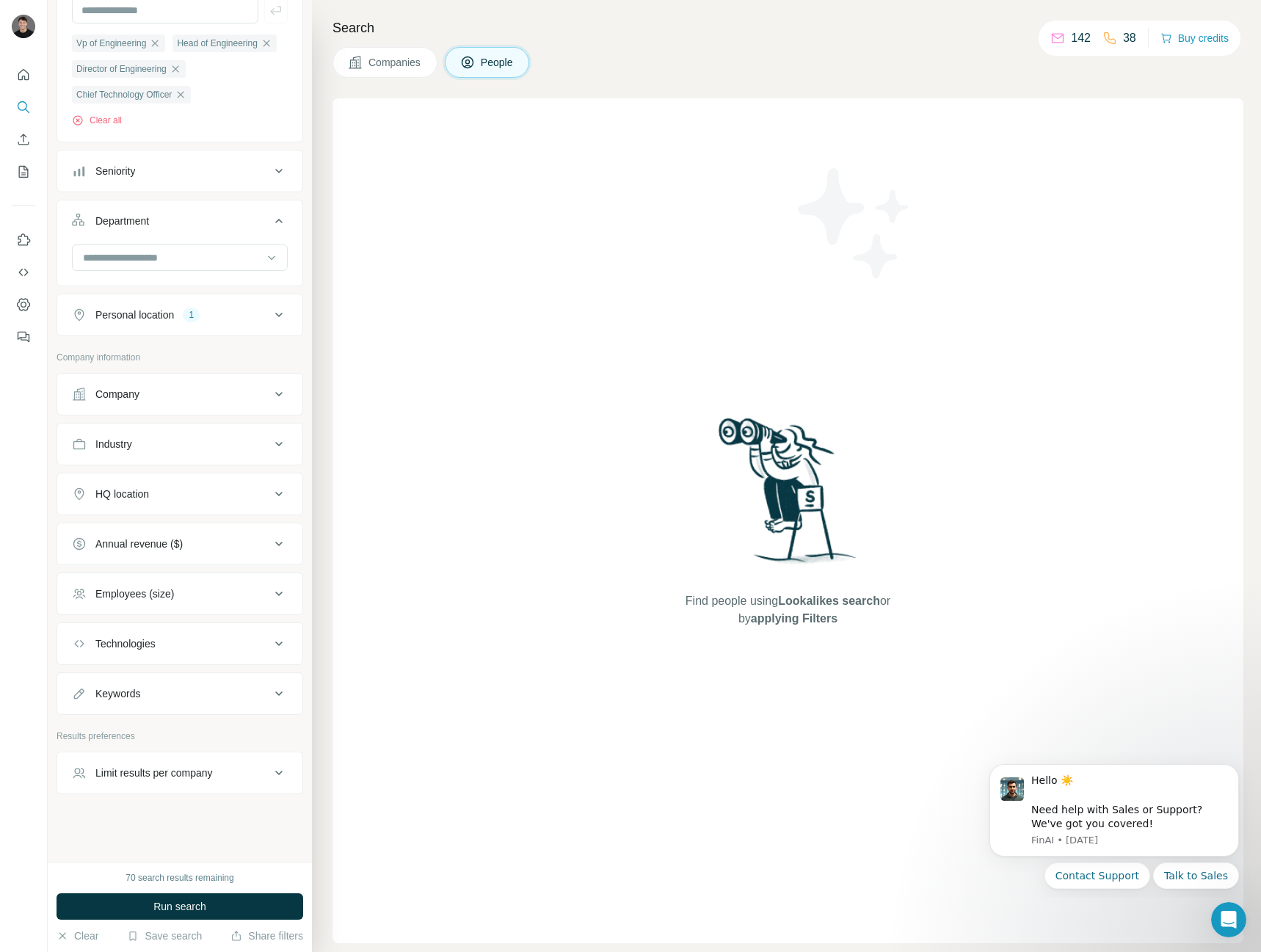
click at [243, 588] on div "Employees (size)" at bounding box center [171, 594] width 198 height 15
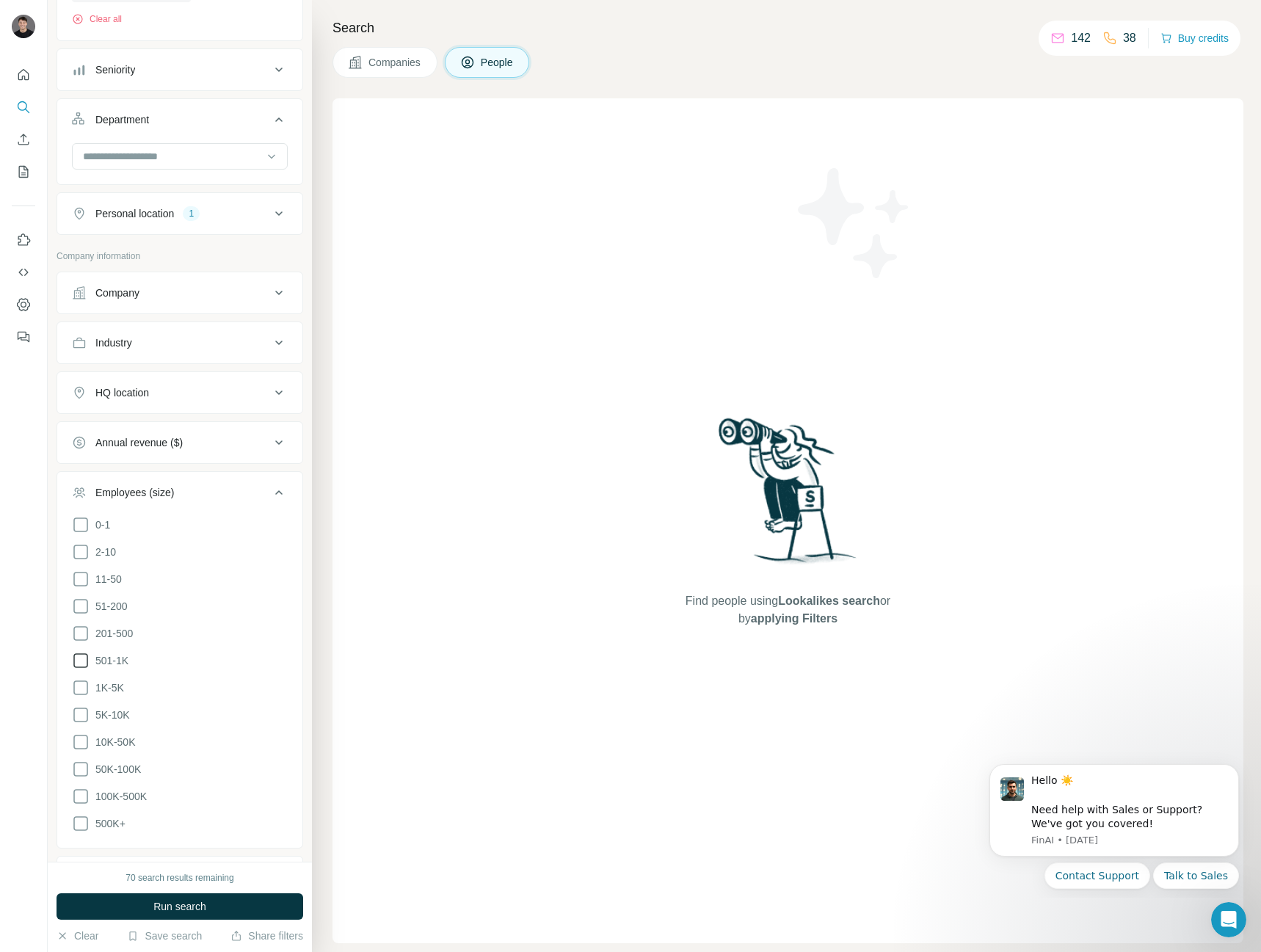
scroll to position [268, 0]
click at [79, 614] on icon at bounding box center [80, 605] width 18 height 18
click at [78, 641] on icon at bounding box center [80, 632] width 18 height 18
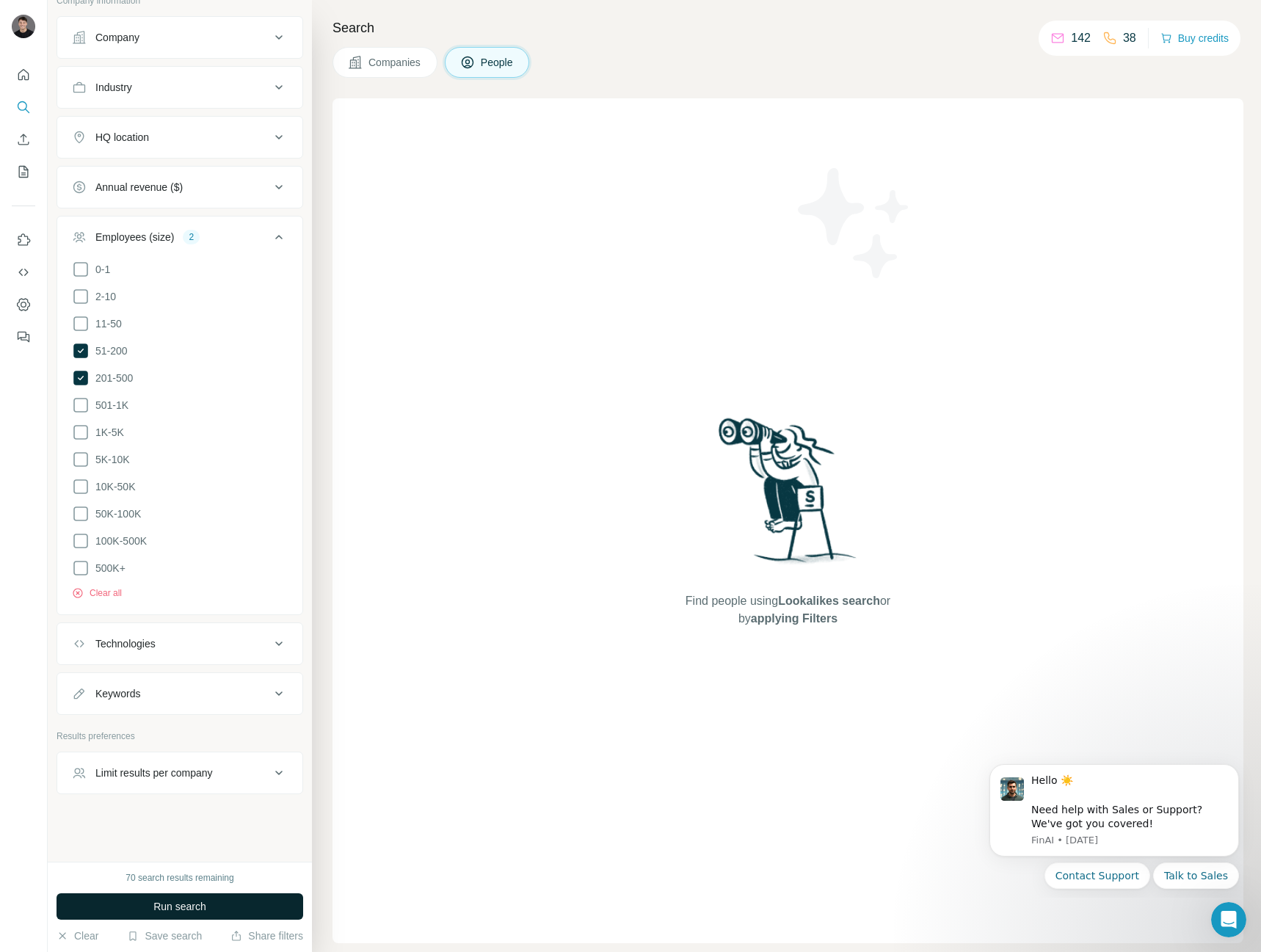
scroll to position [541, 0]
click at [231, 649] on div "Technologies" at bounding box center [171, 644] width 198 height 15
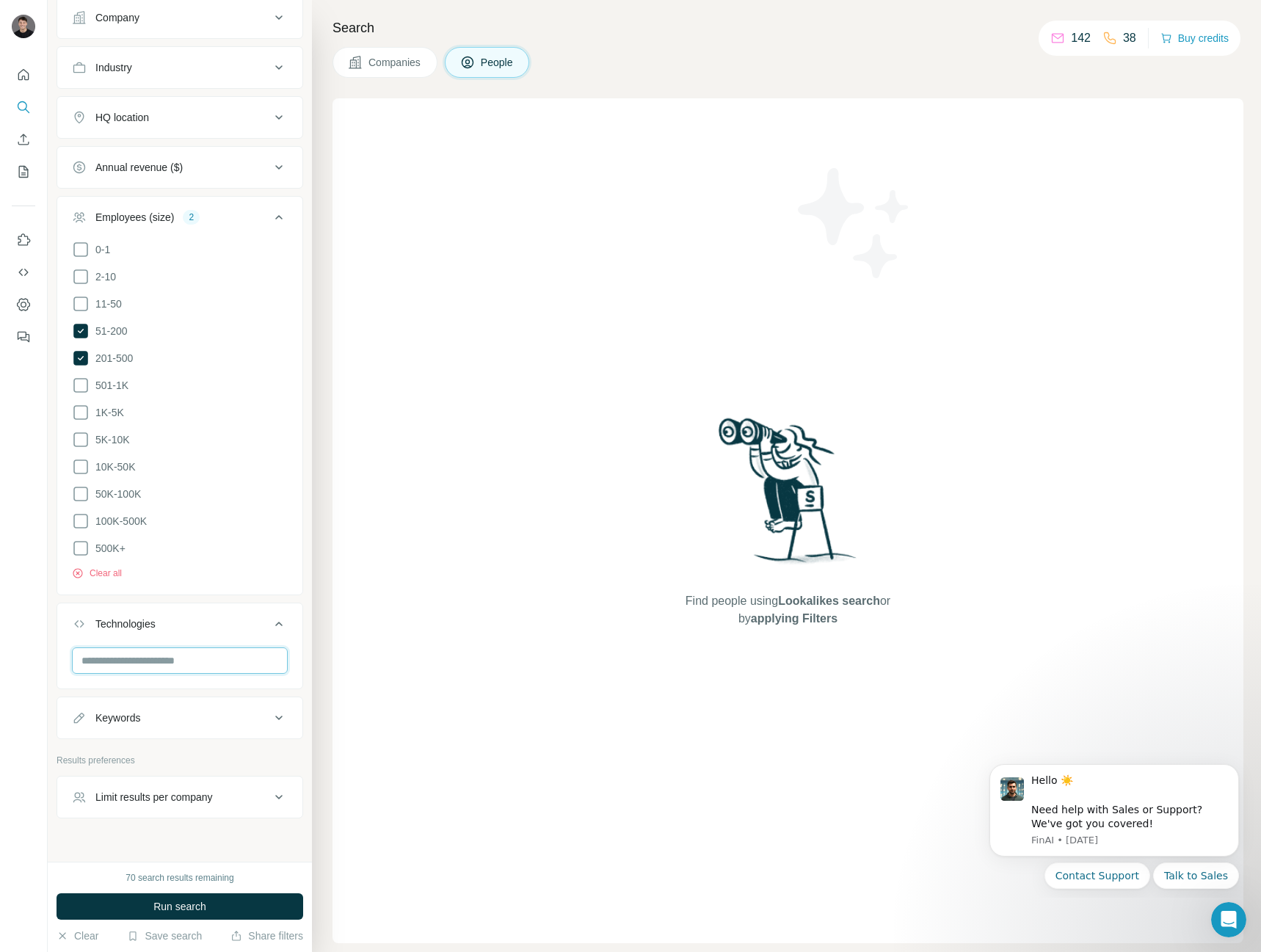
click at [149, 673] on input "text" at bounding box center [180, 660] width 216 height 27
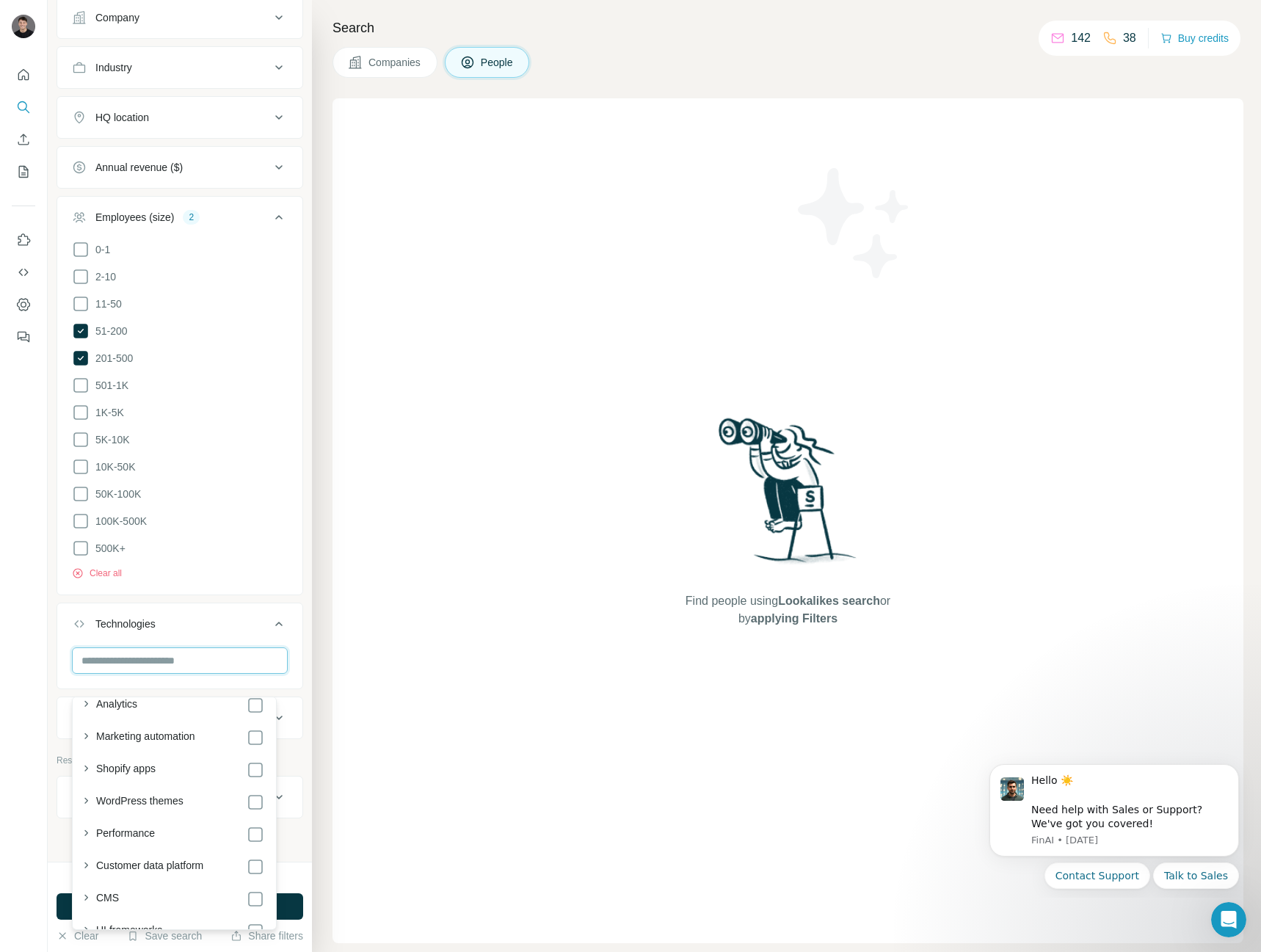
scroll to position [367, 0]
click at [165, 673] on input "text" at bounding box center [180, 660] width 216 height 27
click at [196, 631] on div "Technologies" at bounding box center [171, 624] width 198 height 15
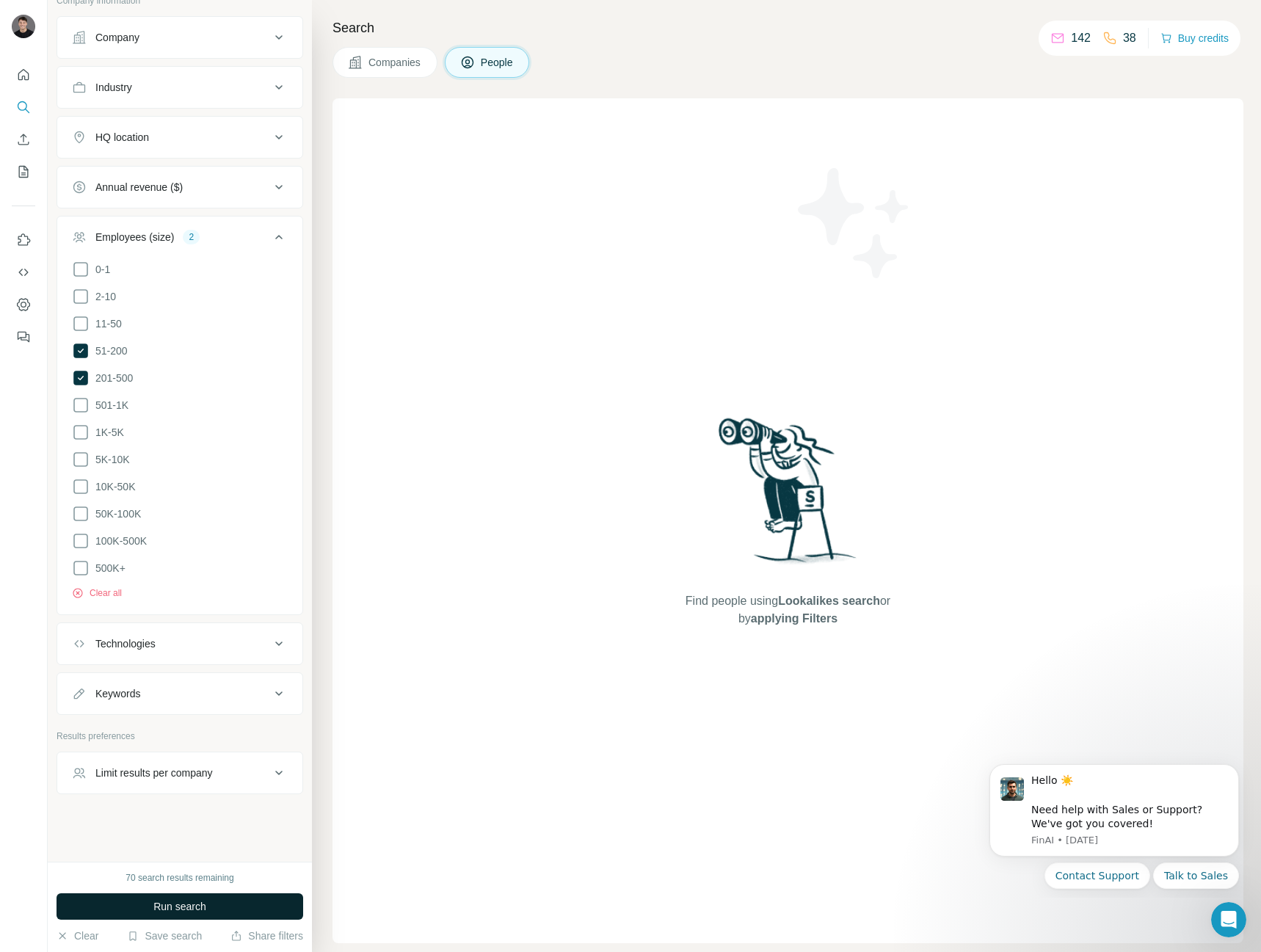
click at [182, 907] on span "Run search" at bounding box center [179, 906] width 53 height 15
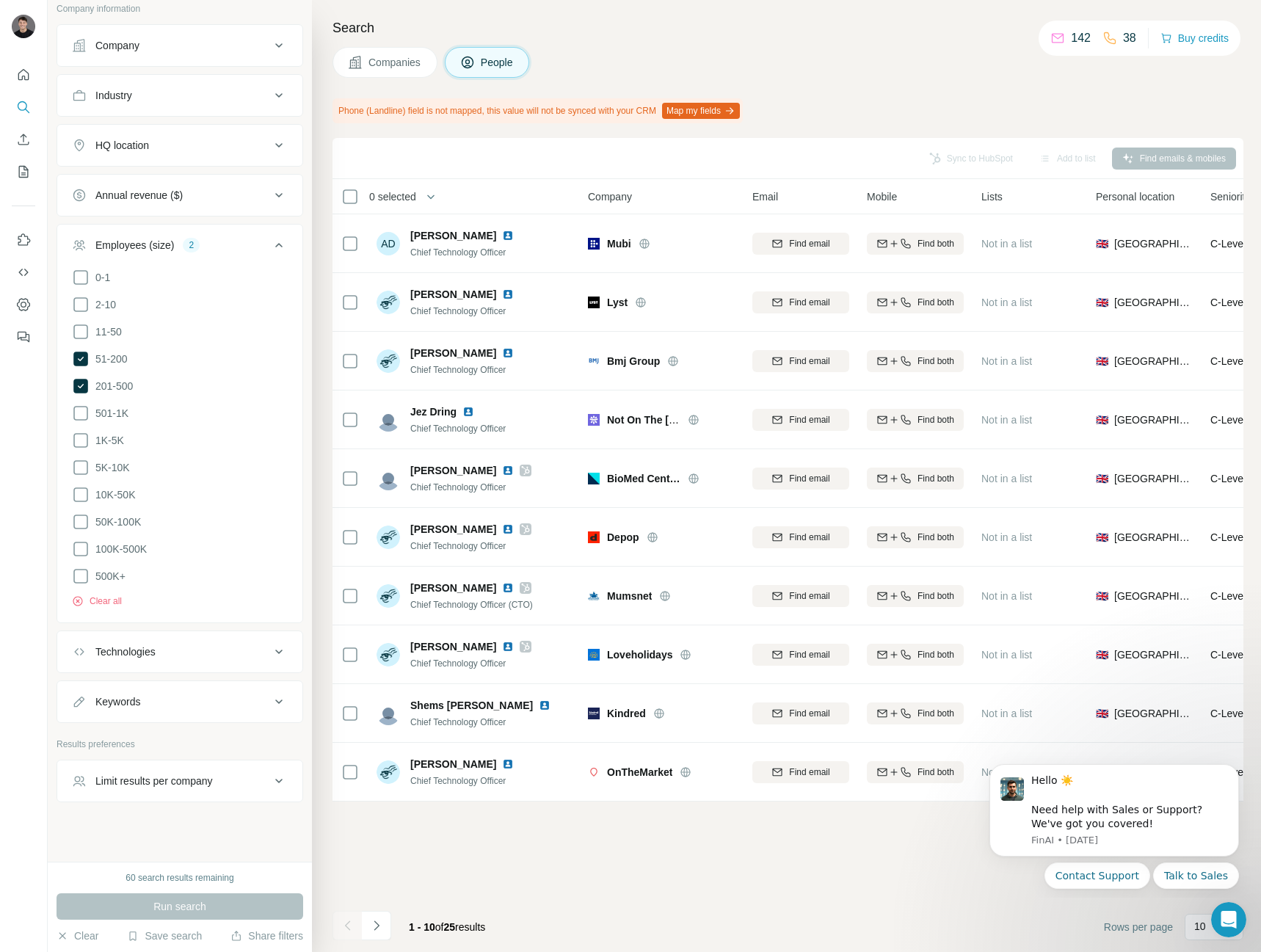
scroll to position [541, 0]
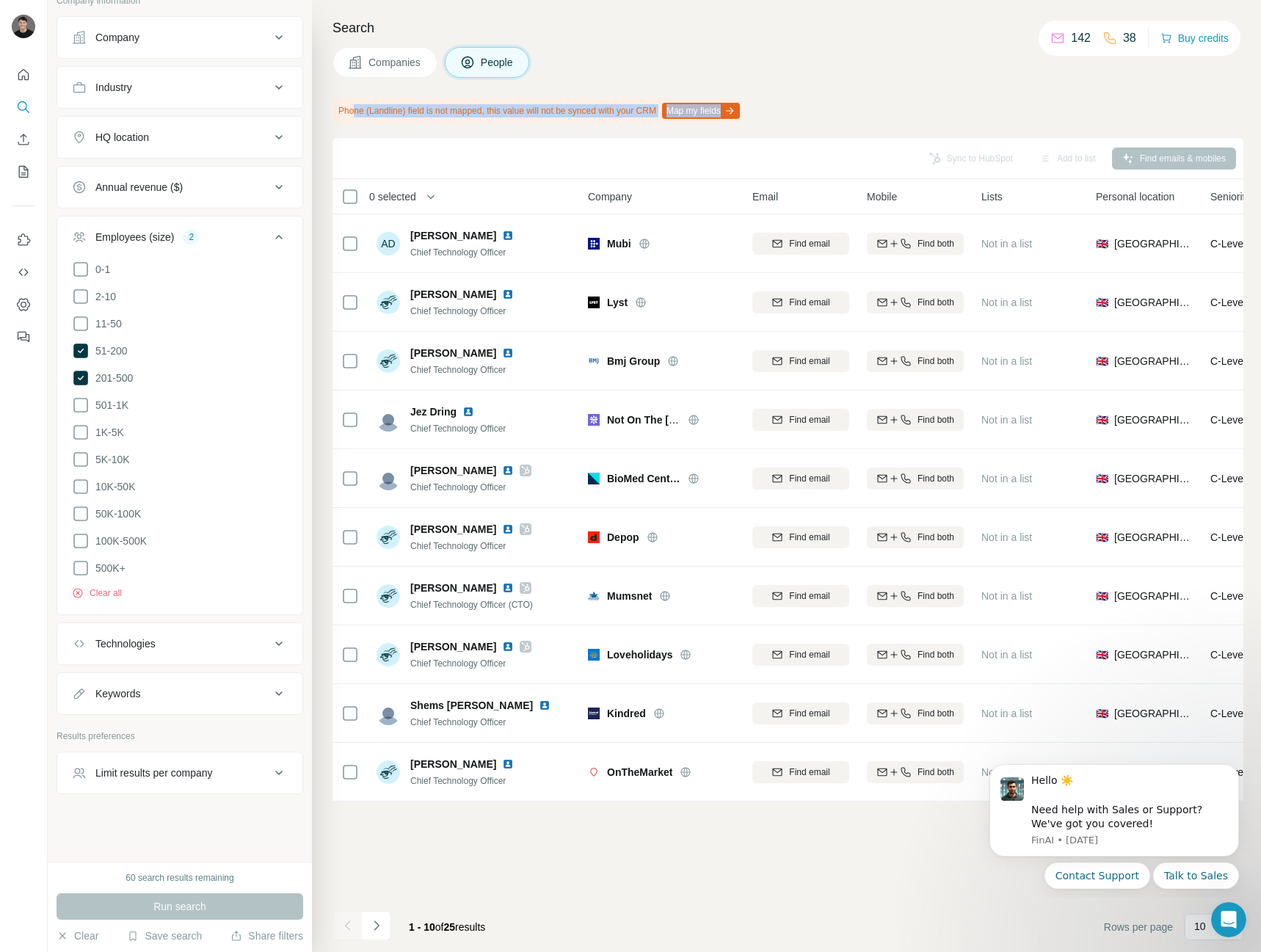
drag, startPoint x: 357, startPoint y: 113, endPoint x: 533, endPoint y: 124, distance: 176.3
click at [532, 124] on div "Search Companies People Phone (Landline) field is not mapped, this value will n…" at bounding box center [786, 476] width 948 height 952
click at [533, 124] on div "Search Companies People Phone (Landline) field is not mapped, this value will n…" at bounding box center [786, 476] width 948 height 952
click at [1223, 915] on icon "Open Intercom Messenger" at bounding box center [1226, 918] width 24 height 24
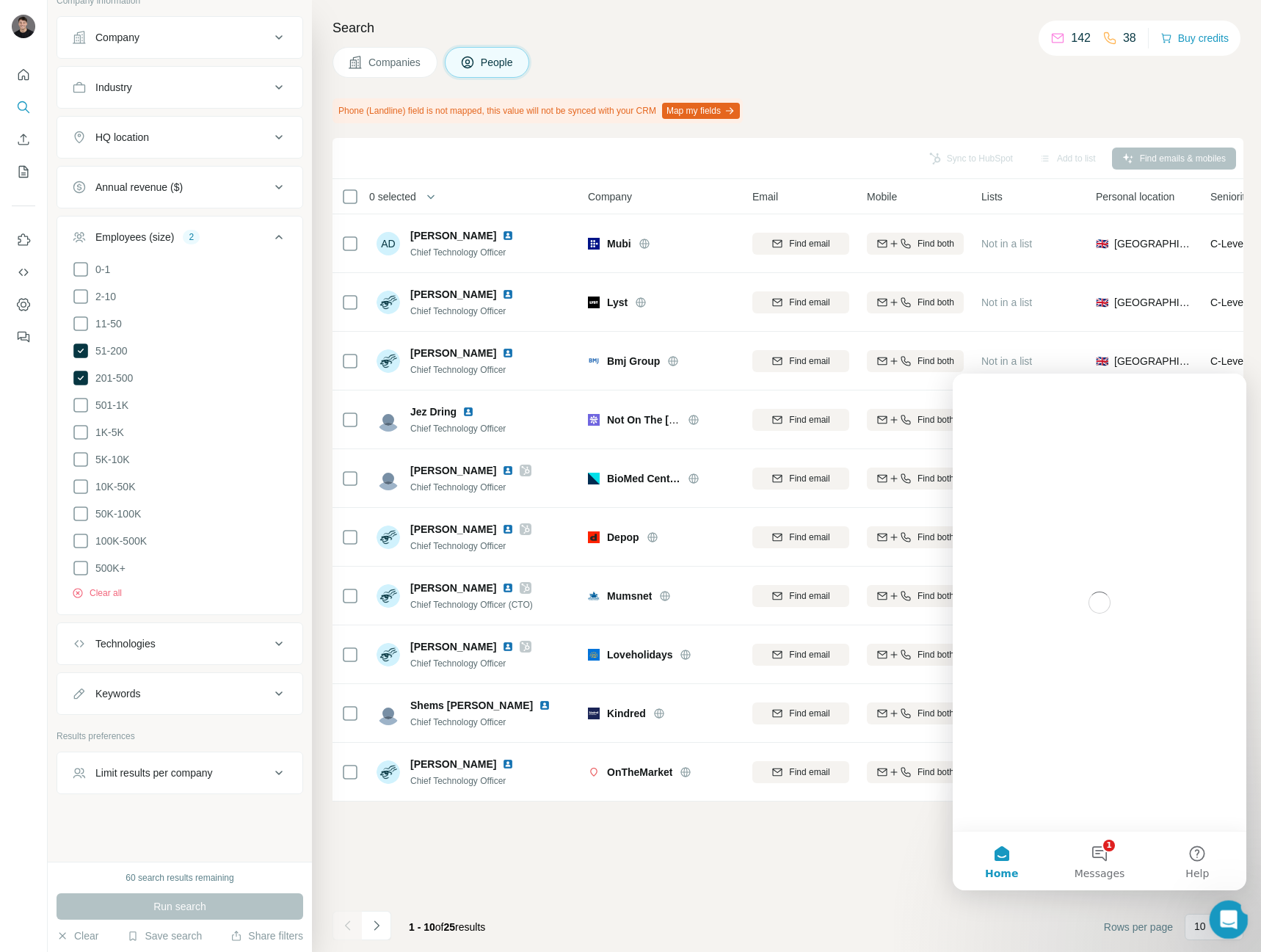
scroll to position [0, 0]
click at [1223, 915] on icon "Close Intercom Messenger" at bounding box center [1226, 917] width 18 height 18
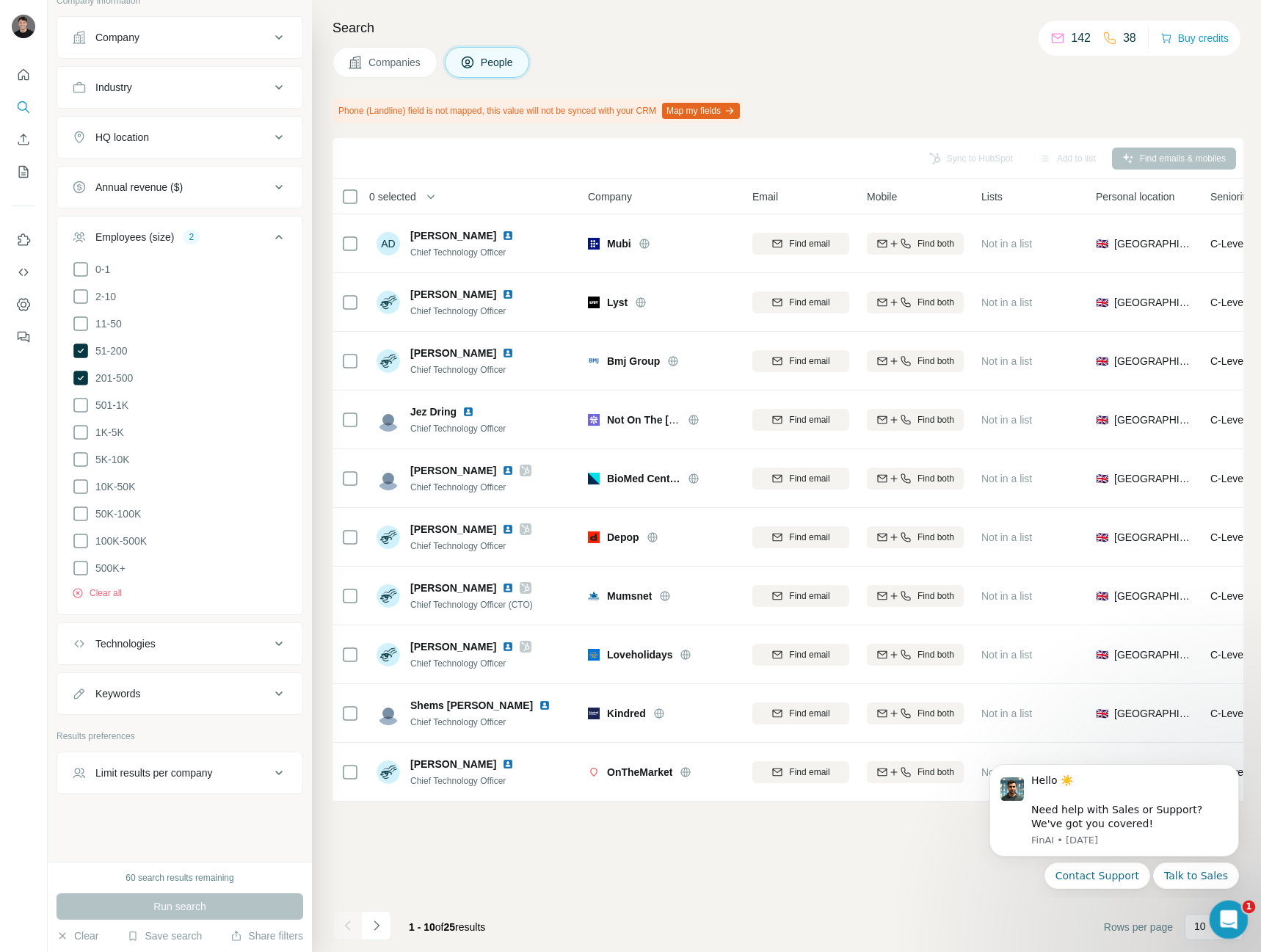
click at [1223, 915] on icon "Open Intercom Messenger" at bounding box center [1226, 918] width 24 height 24
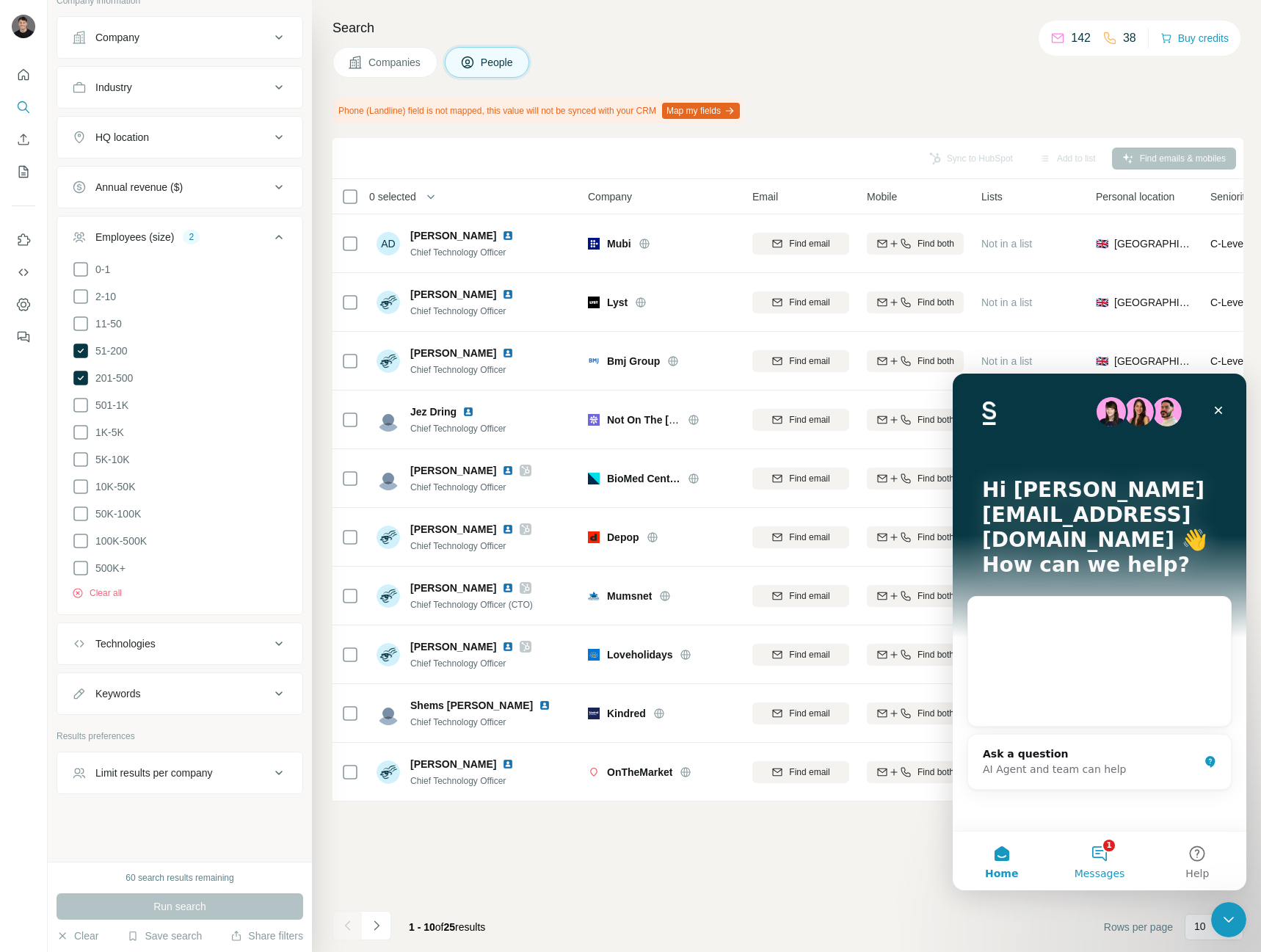
click at [1114, 855] on button "1 Messages" at bounding box center [1099, 861] width 98 height 59
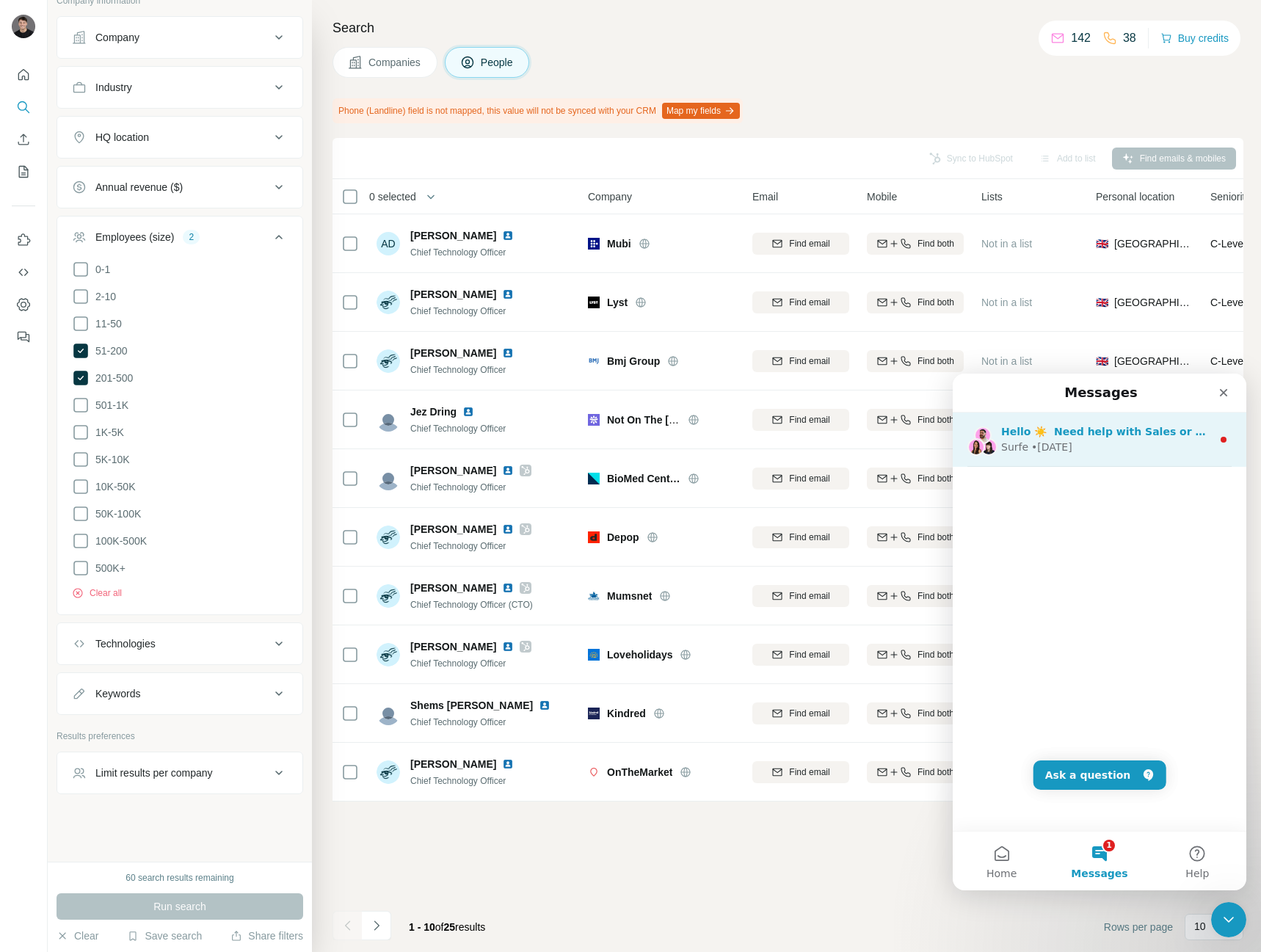
click at [1064, 453] on div "• [DATE]" at bounding box center [1052, 446] width 42 height 16
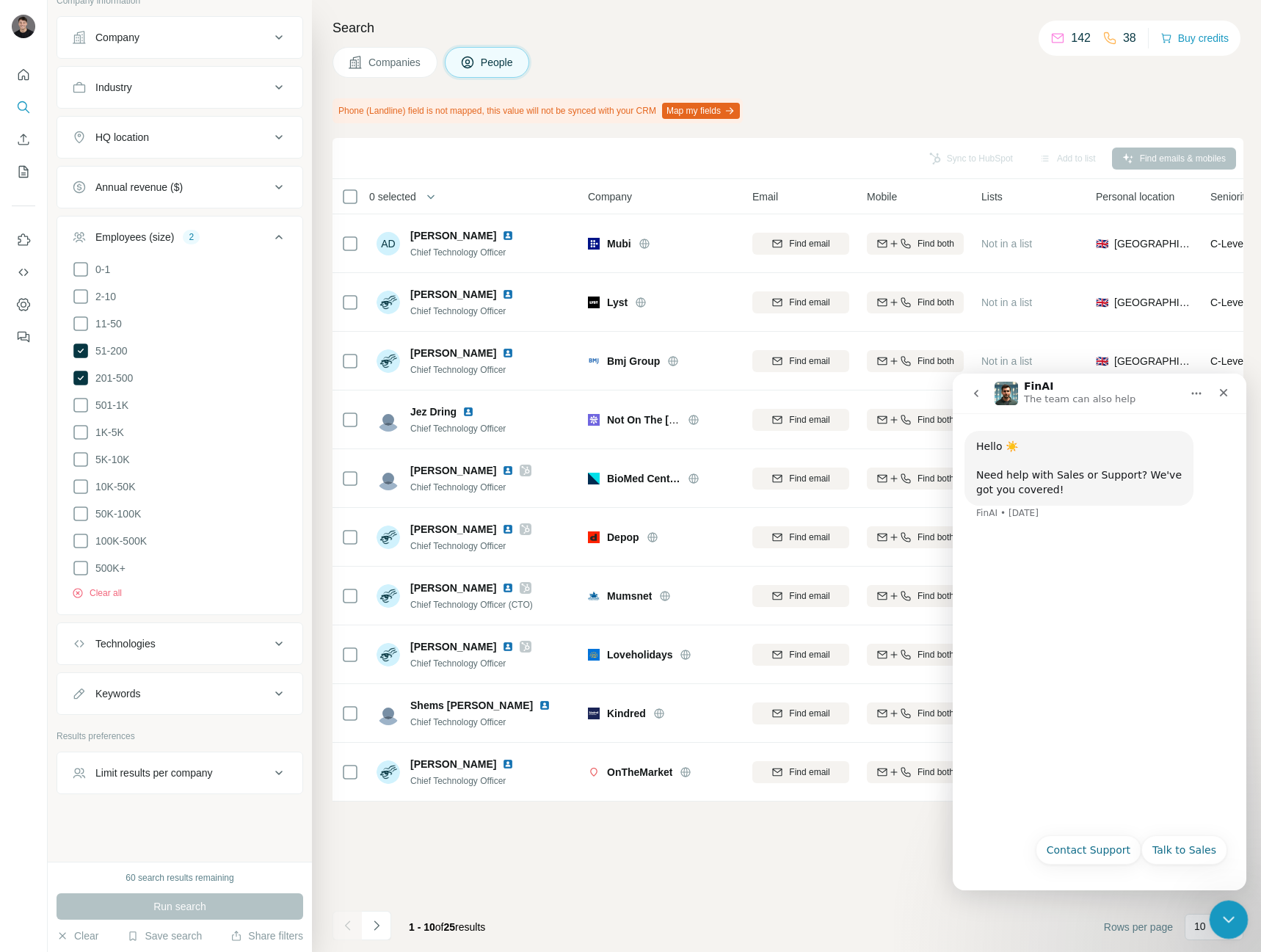
click at [1222, 918] on icon "Close Intercom Messenger" at bounding box center [1226, 917] width 18 height 18
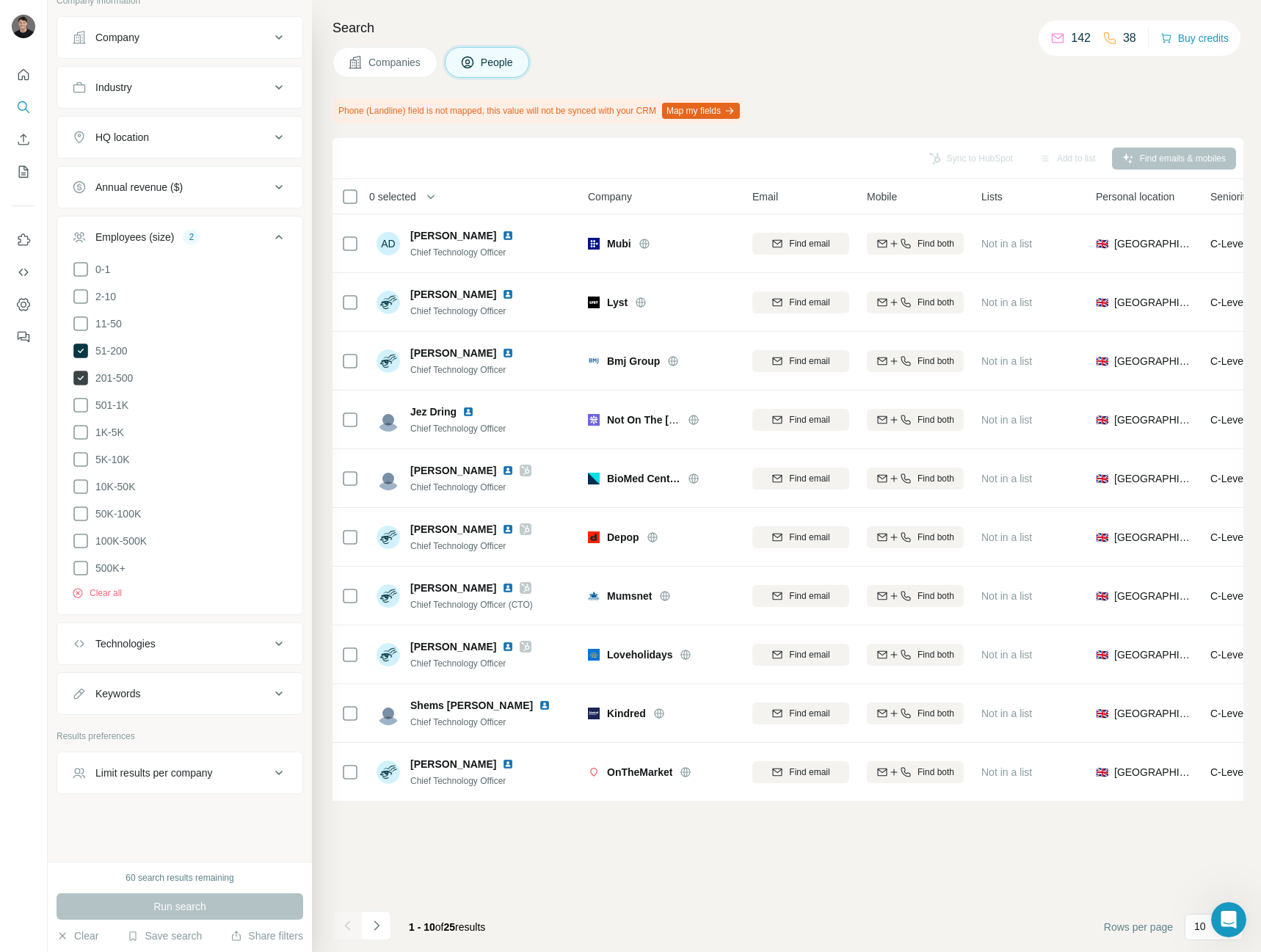
click at [83, 379] on icon at bounding box center [81, 378] width 15 height 15
click at [198, 902] on span "Run search" at bounding box center [179, 906] width 53 height 15
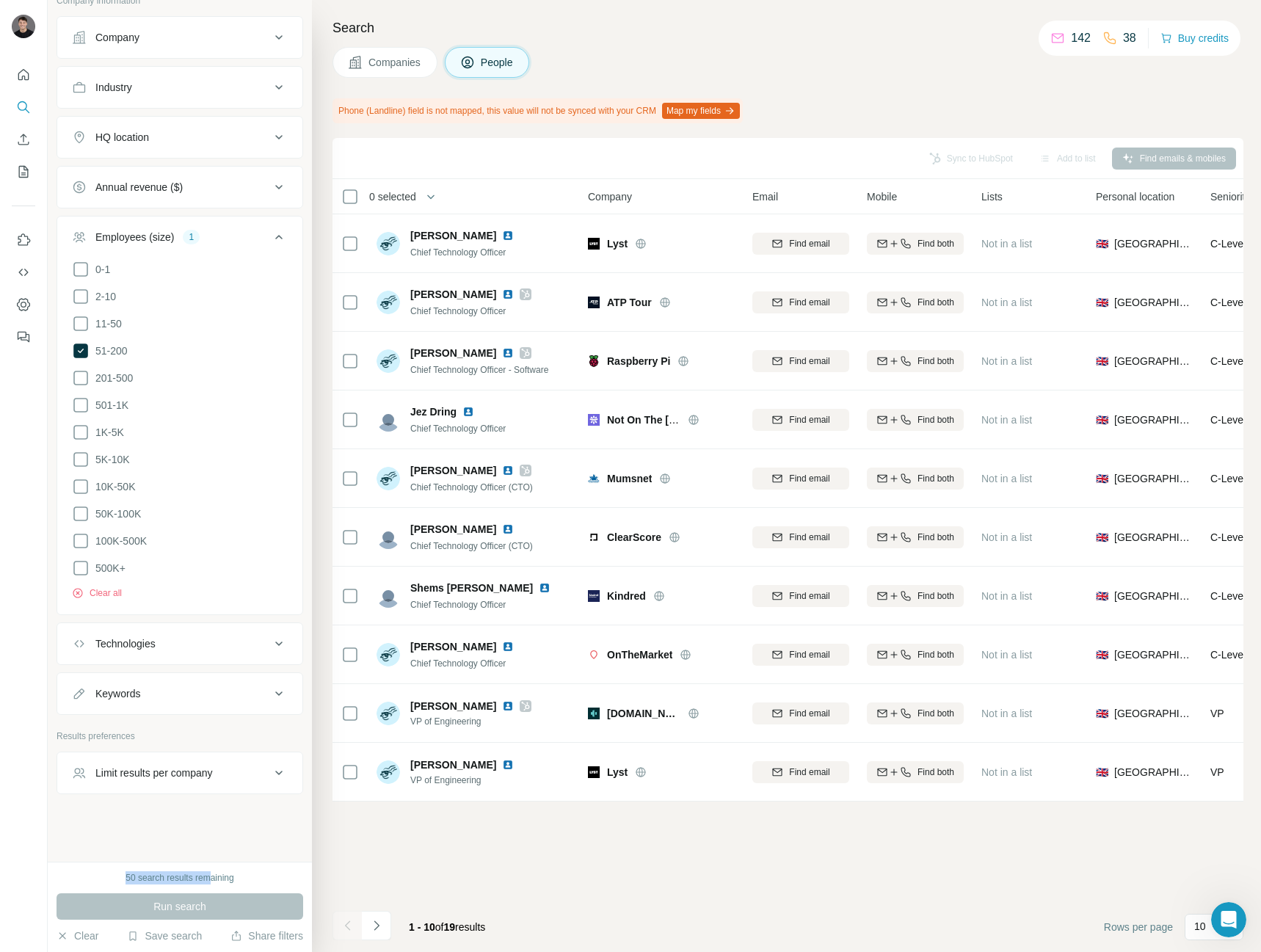
drag, startPoint x: 192, startPoint y: 877, endPoint x: 255, endPoint y: 878, distance: 63.0
click at [245, 877] on div "50 search results remaining" at bounding box center [179, 877] width 246 height 13
click at [255, 878] on div "50 search results remaining" at bounding box center [179, 877] width 246 height 13
click at [375, 923] on icon "Navigate to next page" at bounding box center [376, 925] width 15 height 15
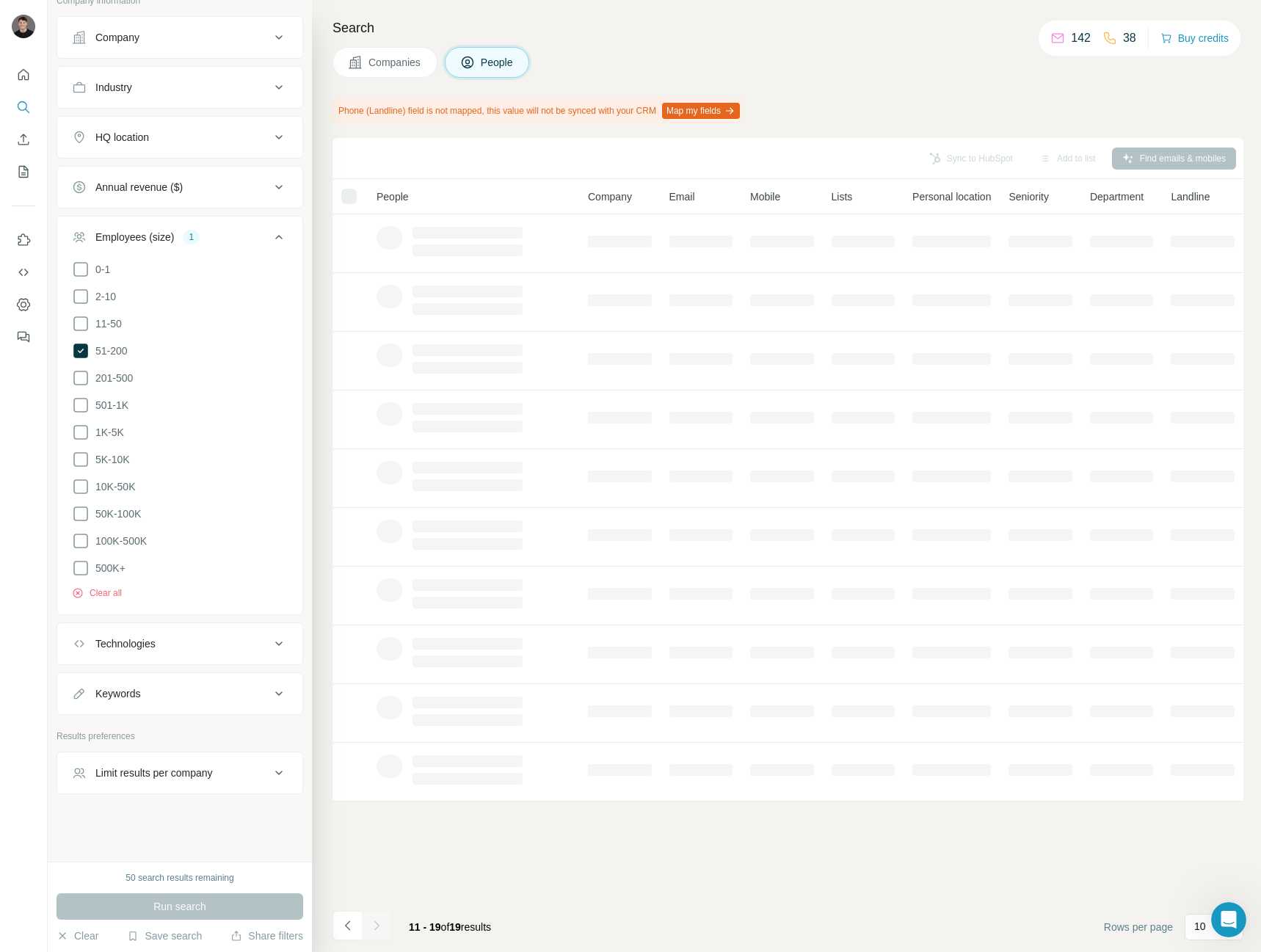
click at [370, 923] on div at bounding box center [376, 925] width 30 height 30
click at [378, 927] on div at bounding box center [376, 925] width 30 height 30
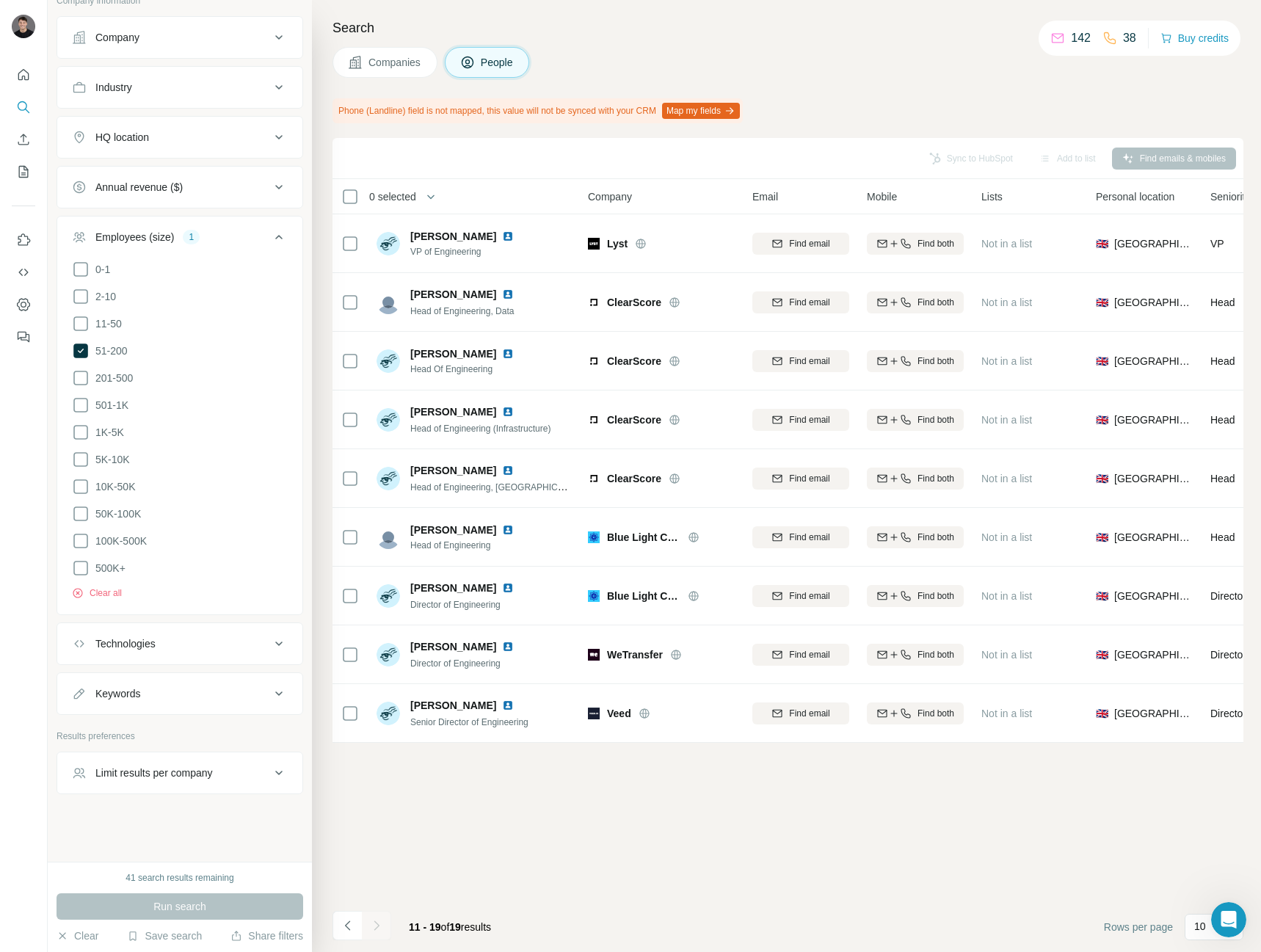
click at [429, 879] on div "Sync to HubSpot Add to list Find emails & mobiles 0 selected People Company Ema…" at bounding box center [787, 545] width 910 height 814
click at [373, 924] on div at bounding box center [376, 925] width 30 height 30
click at [405, 863] on div "Sync to HubSpot Add to list Find emails & mobiles 0 selected People Company Ema…" at bounding box center [787, 545] width 910 height 814
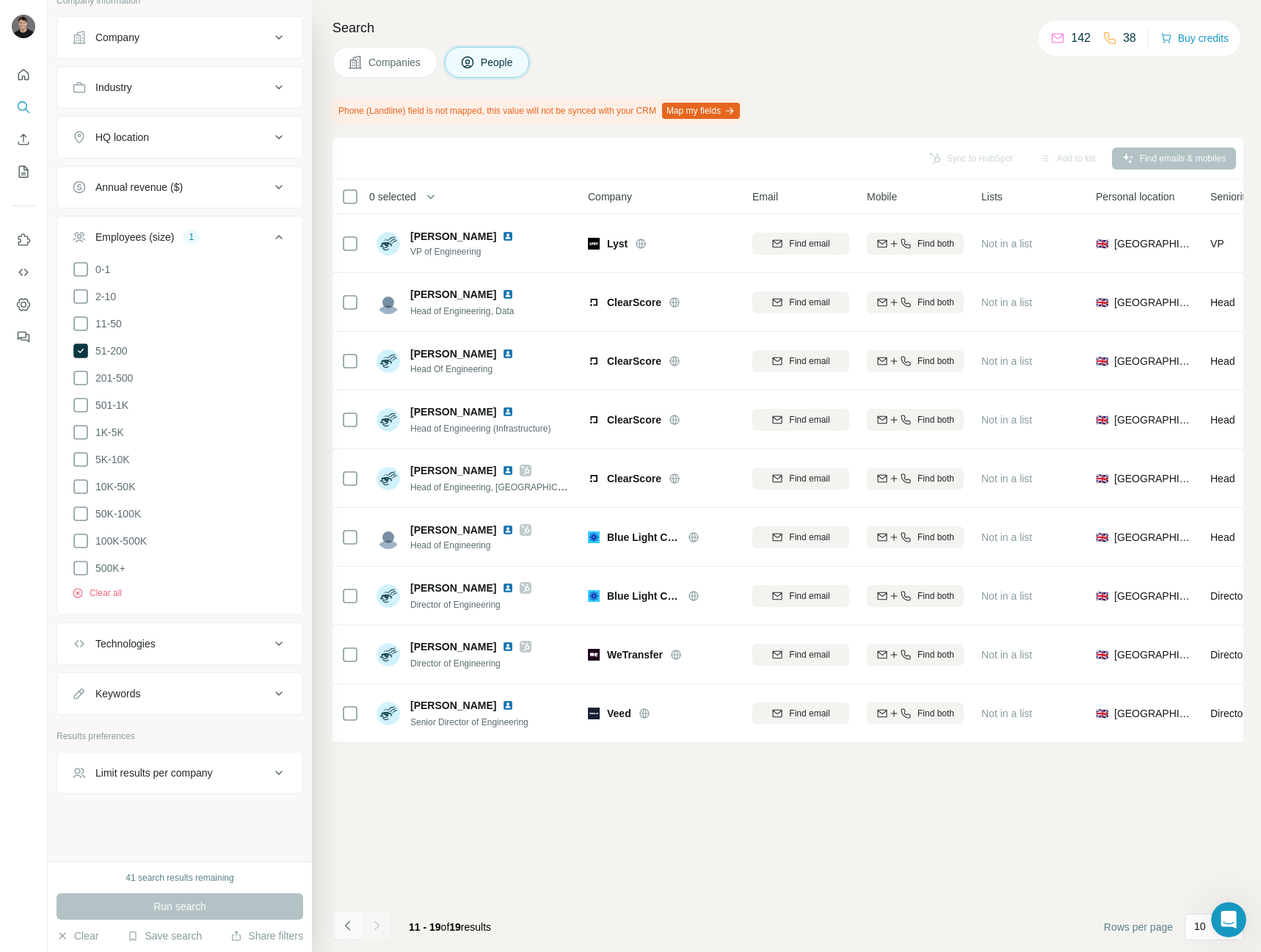
click at [342, 922] on icon "Navigate to previous page" at bounding box center [348, 925] width 15 height 15
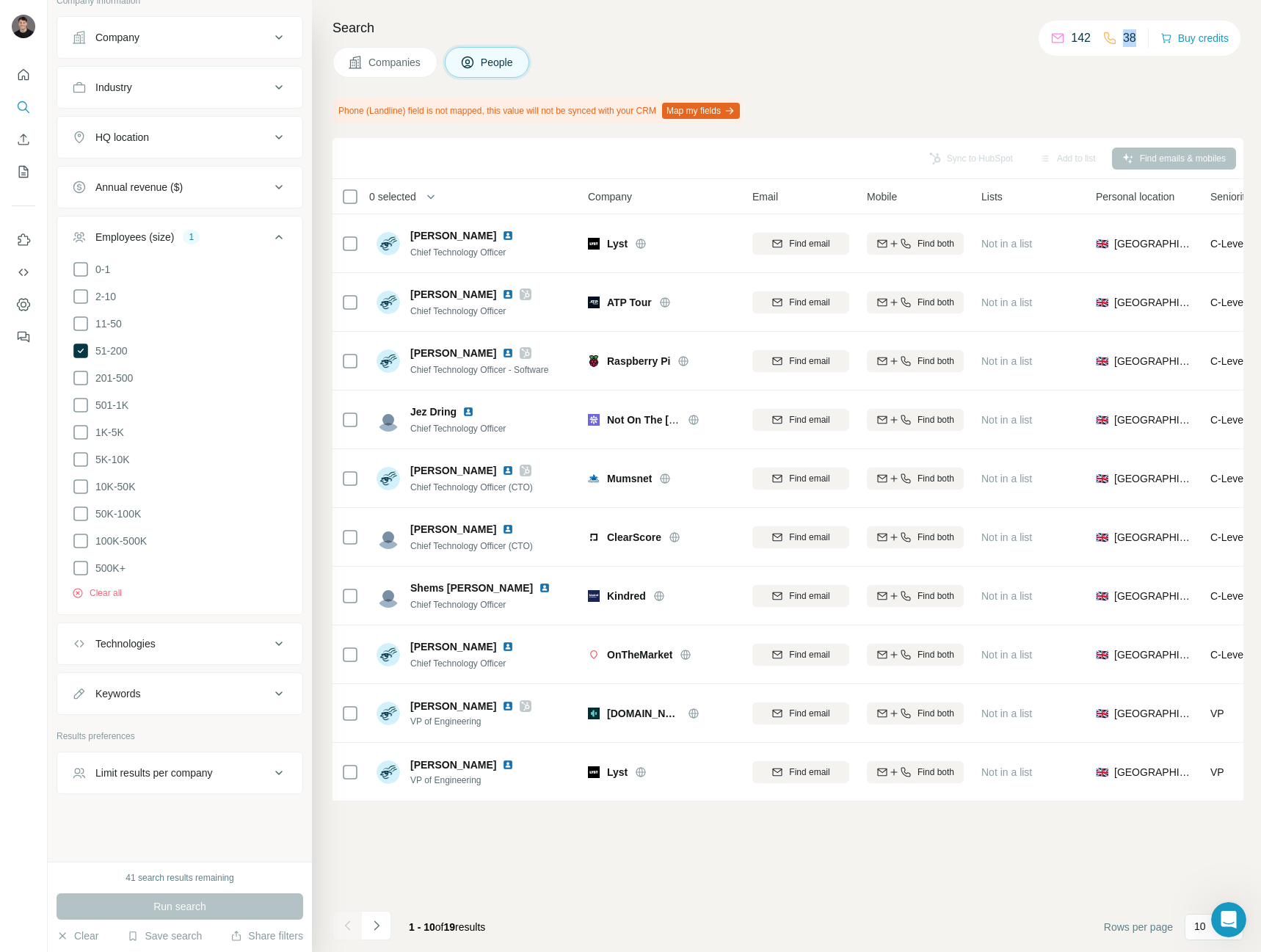
drag, startPoint x: 1111, startPoint y: 38, endPoint x: 1131, endPoint y: 37, distance: 20.0
click at [1132, 38] on div "142 38 Buy credits" at bounding box center [1139, 38] width 202 height 35
click at [1114, 61] on div "Companies People" at bounding box center [787, 62] width 910 height 30
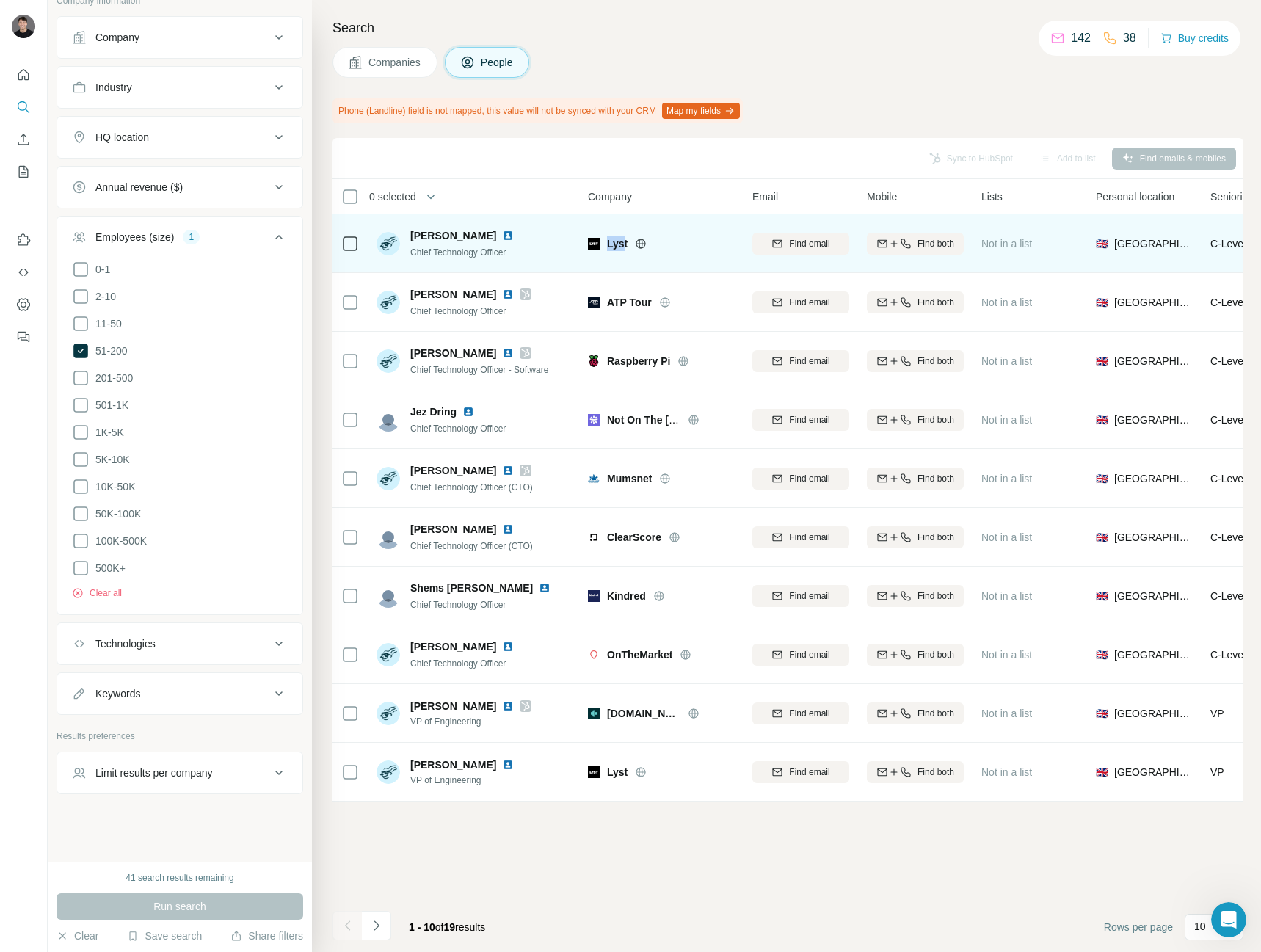
drag, startPoint x: 625, startPoint y: 248, endPoint x: 608, endPoint y: 246, distance: 17.1
click at [608, 246] on span "Lyst" at bounding box center [617, 244] width 20 height 15
click at [502, 237] on img at bounding box center [507, 235] width 12 height 12
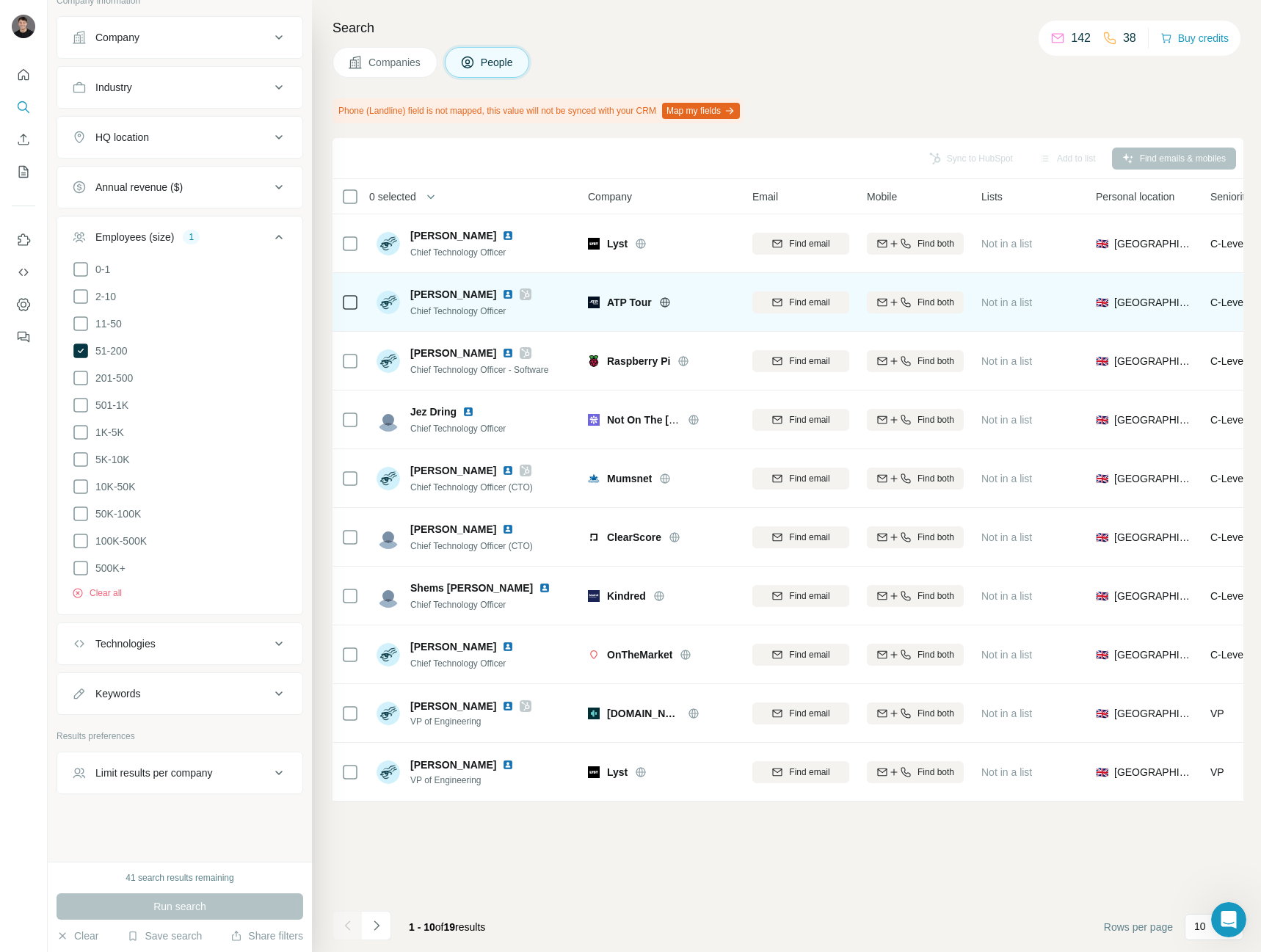
click at [627, 298] on span "ATP Tour" at bounding box center [629, 303] width 45 height 15
click at [668, 303] on icon at bounding box center [664, 302] width 12 height 12
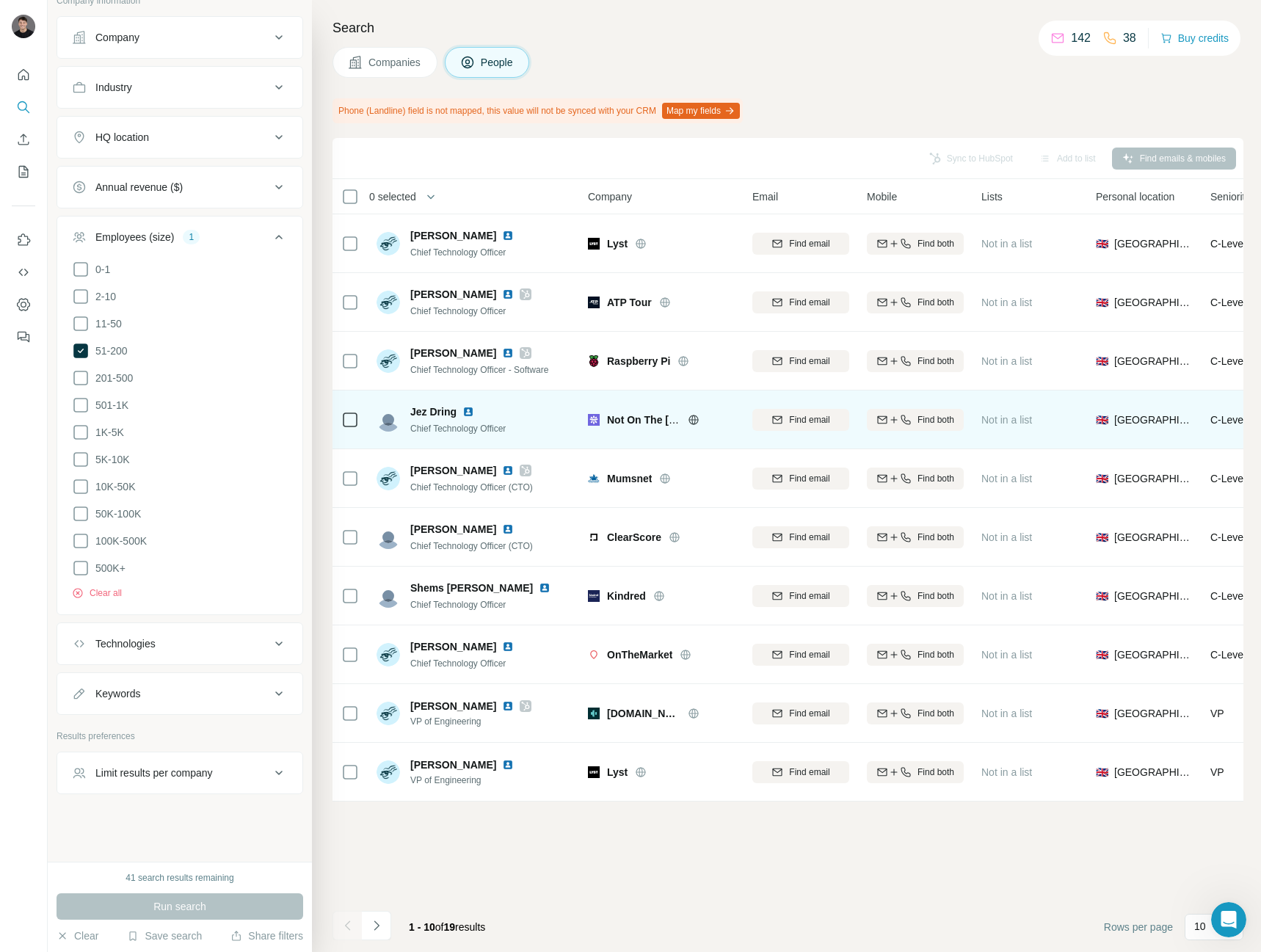
click at [695, 422] on icon at bounding box center [693, 420] width 12 height 12
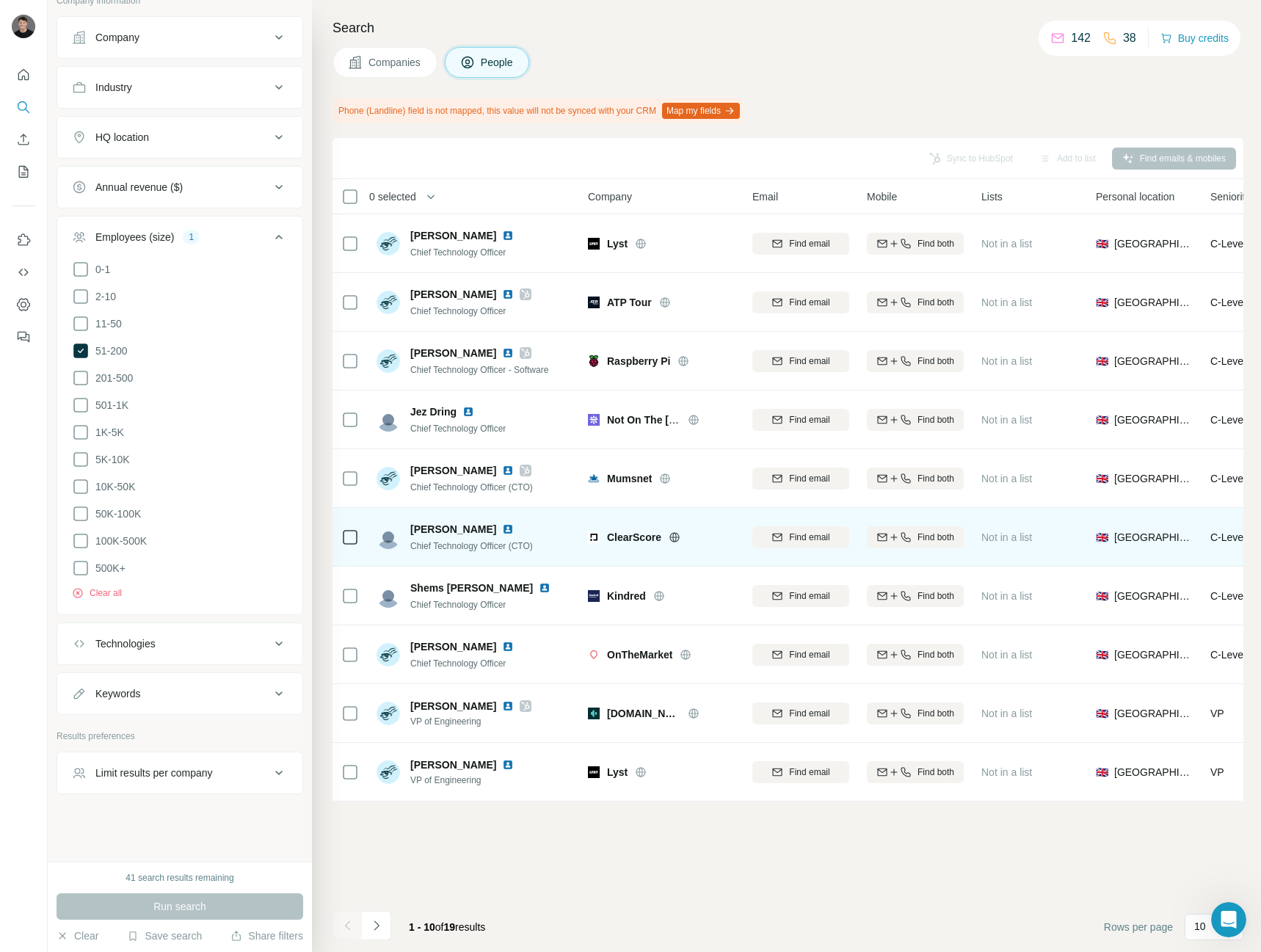
click at [676, 540] on icon at bounding box center [674, 537] width 12 height 12
click at [902, 535] on icon "button" at bounding box center [905, 537] width 12 height 12
click at [502, 530] on img at bounding box center [507, 529] width 12 height 12
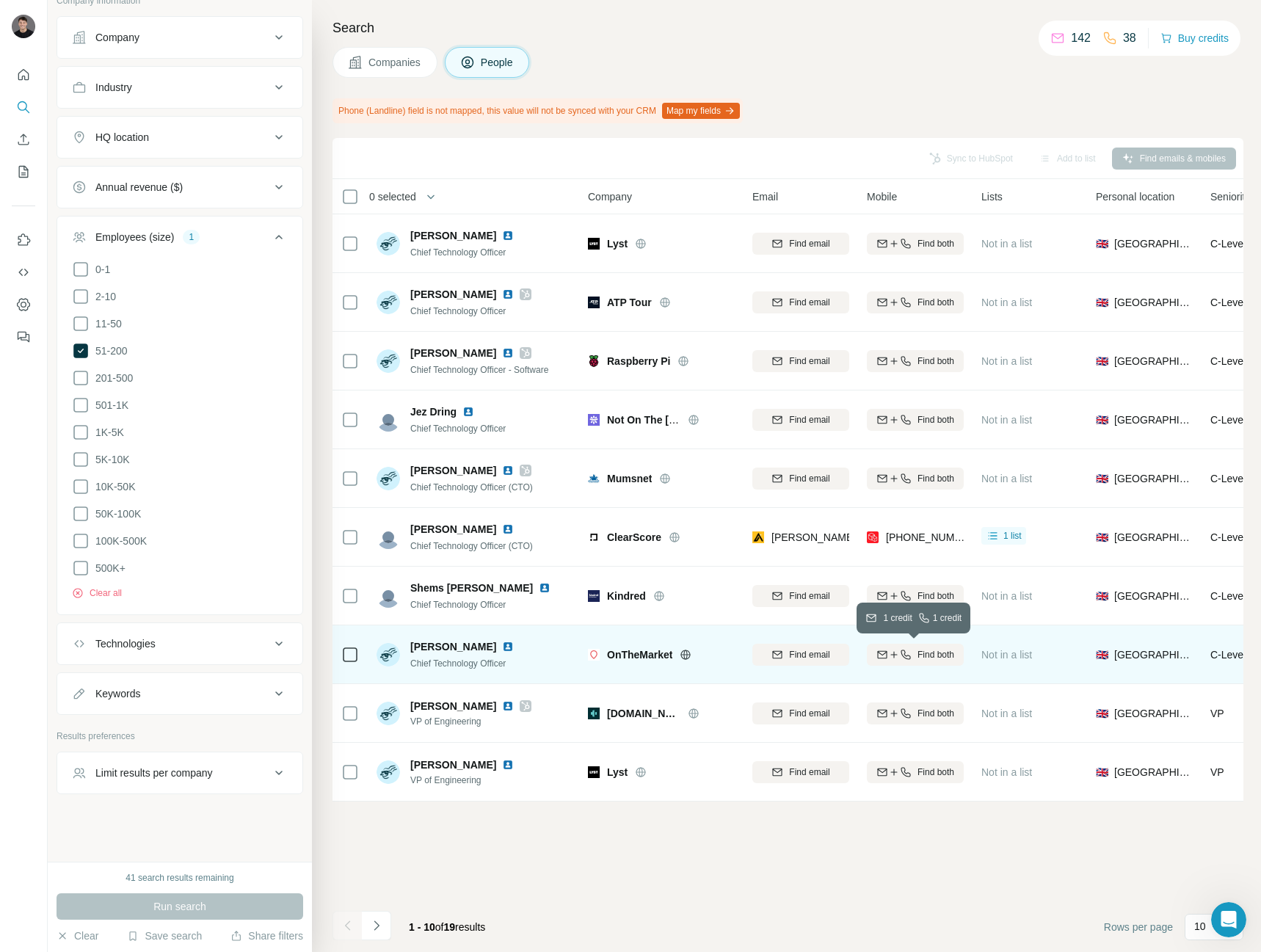
click at [908, 658] on icon "button" at bounding box center [905, 654] width 9 height 9
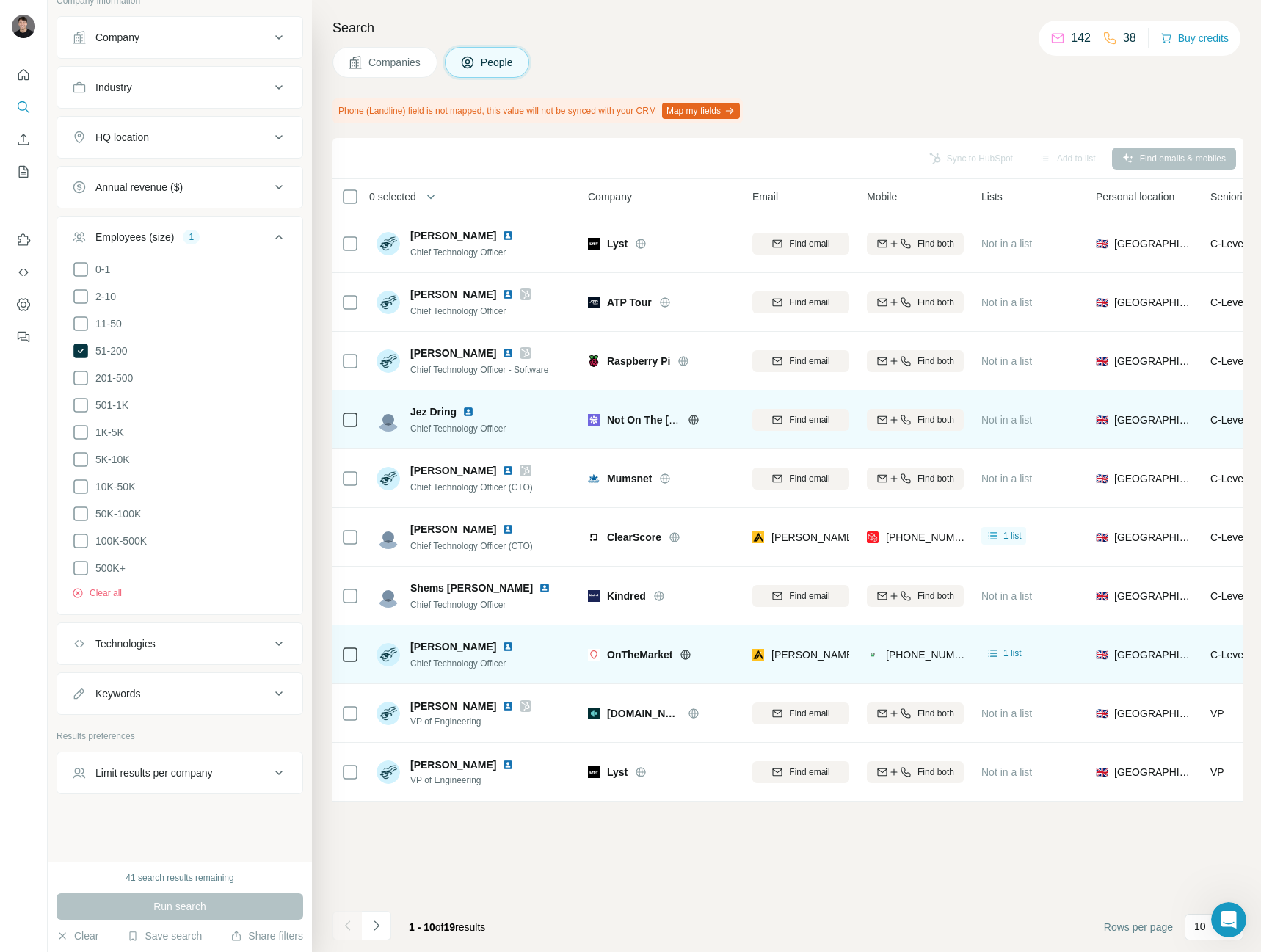
click at [700, 418] on div at bounding box center [710, 420] width 47 height 12
click at [691, 417] on icon at bounding box center [693, 420] width 12 height 12
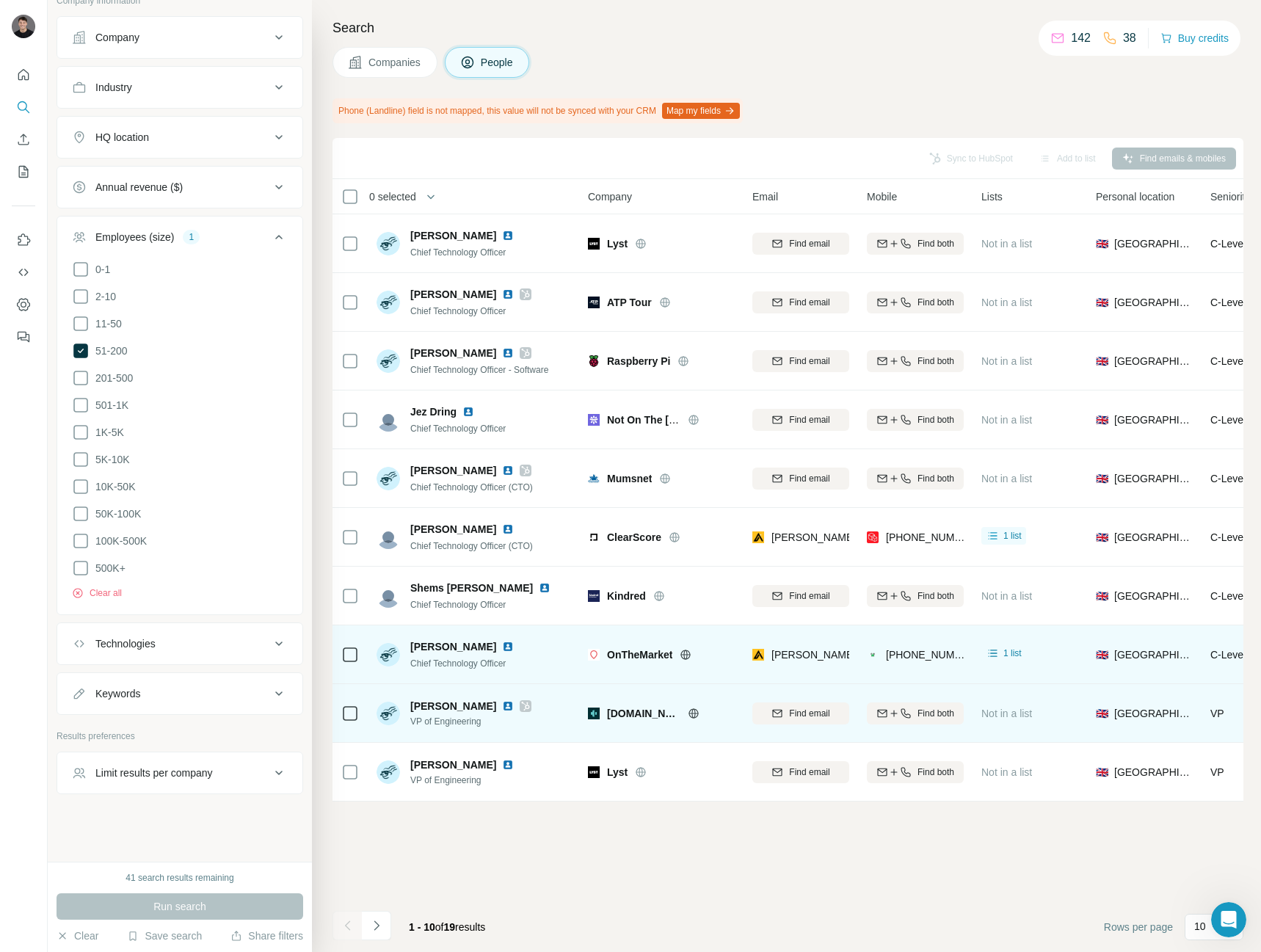
click at [688, 717] on icon at bounding box center [693, 713] width 9 height 9
click at [688, 714] on icon at bounding box center [693, 713] width 9 height 9
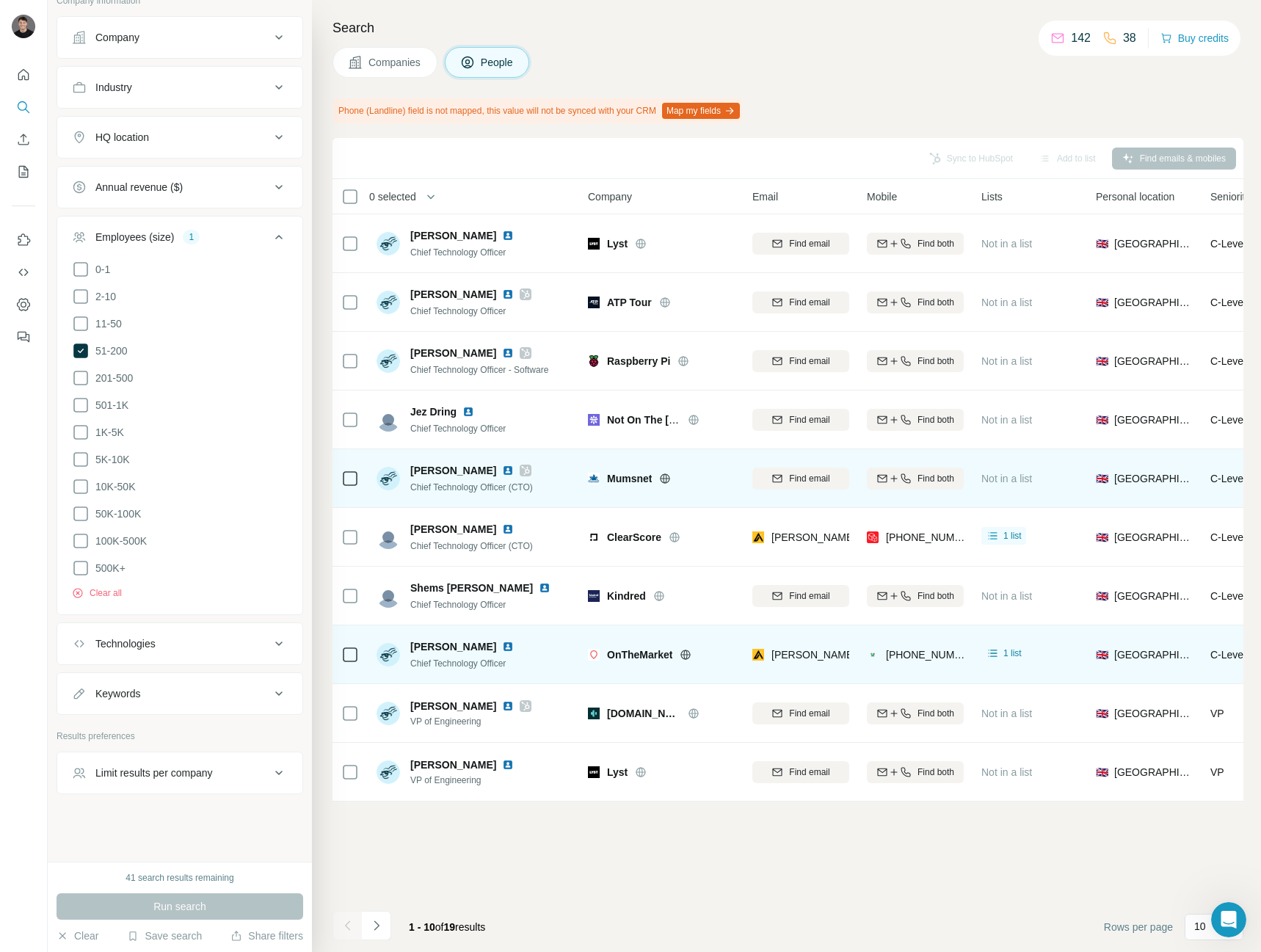
click at [669, 480] on icon at bounding box center [664, 478] width 12 height 12
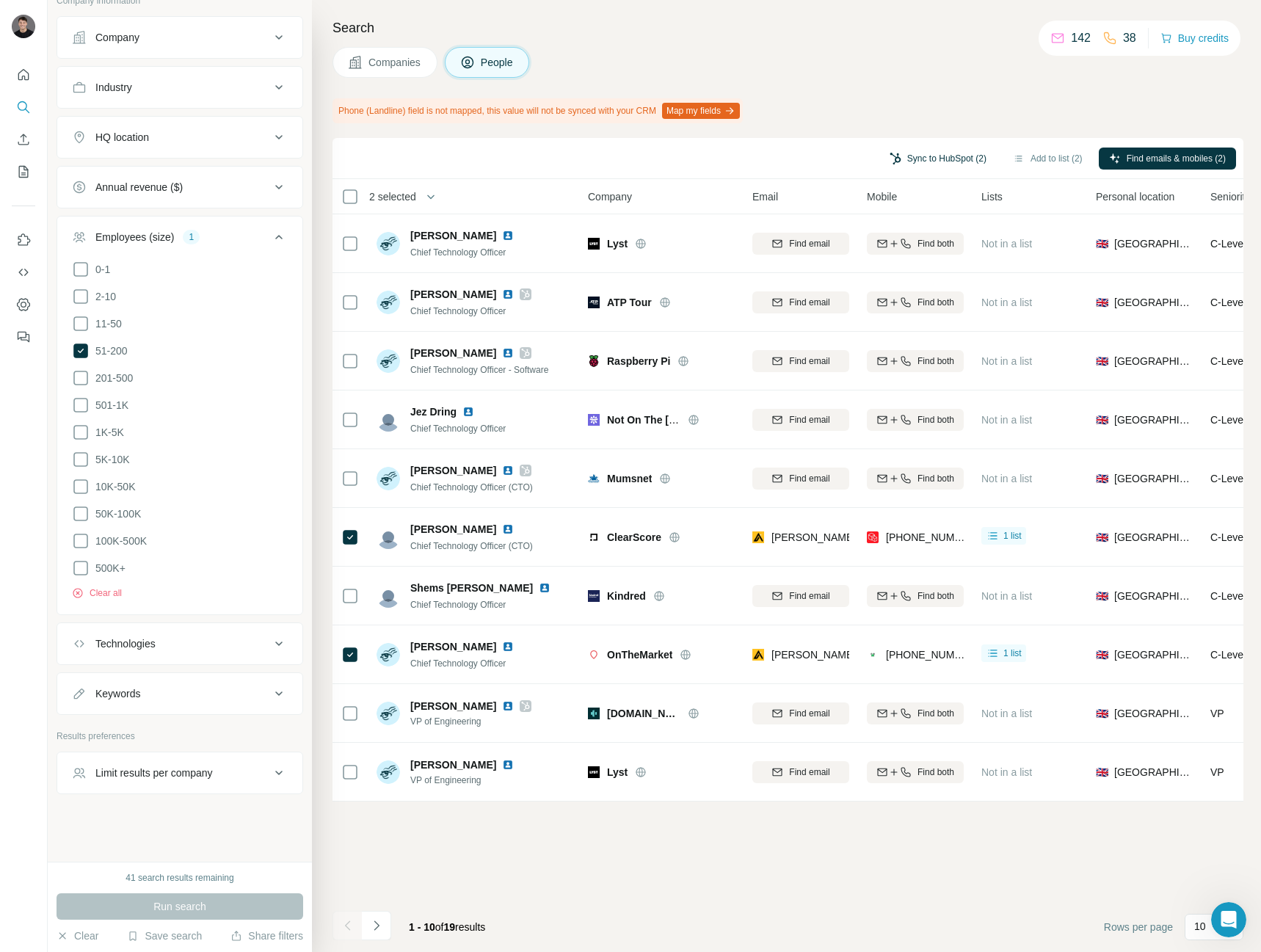
click at [948, 156] on button "Sync to HubSpot (2)" at bounding box center [937, 159] width 117 height 22
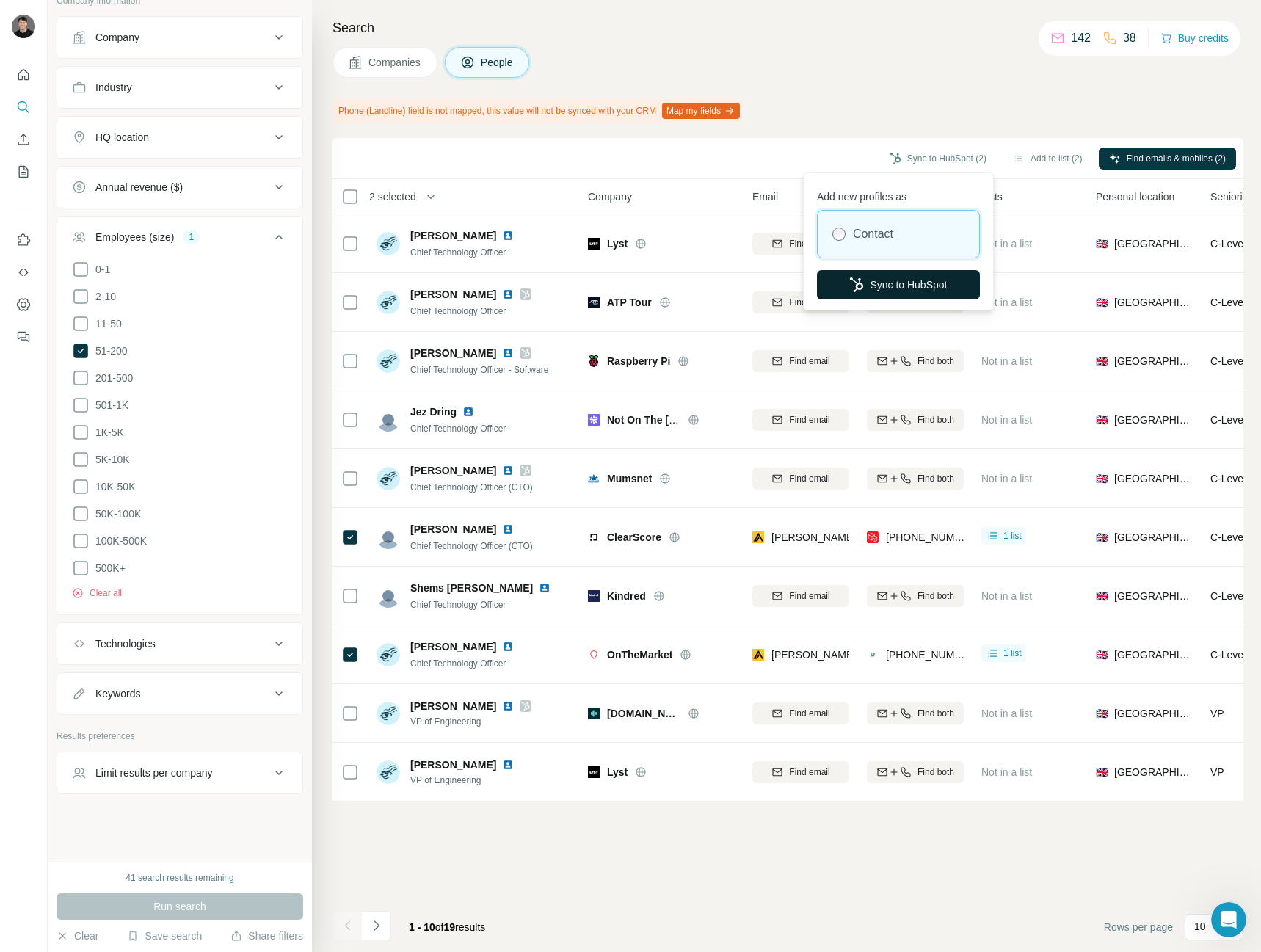
click at [924, 275] on button "Sync to HubSpot" at bounding box center [898, 285] width 163 height 30
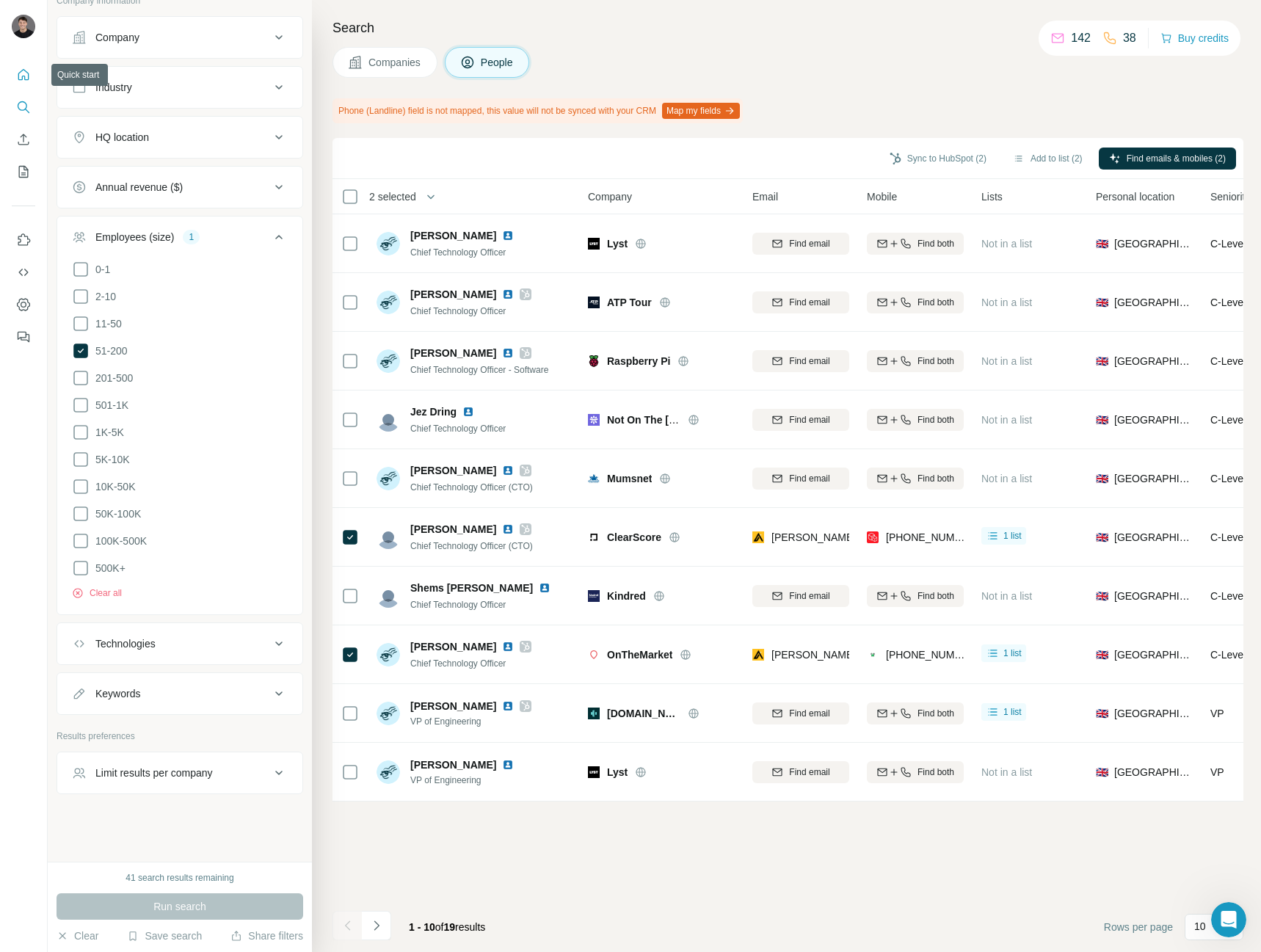
click at [23, 74] on icon "Quick start" at bounding box center [23, 75] width 15 height 15
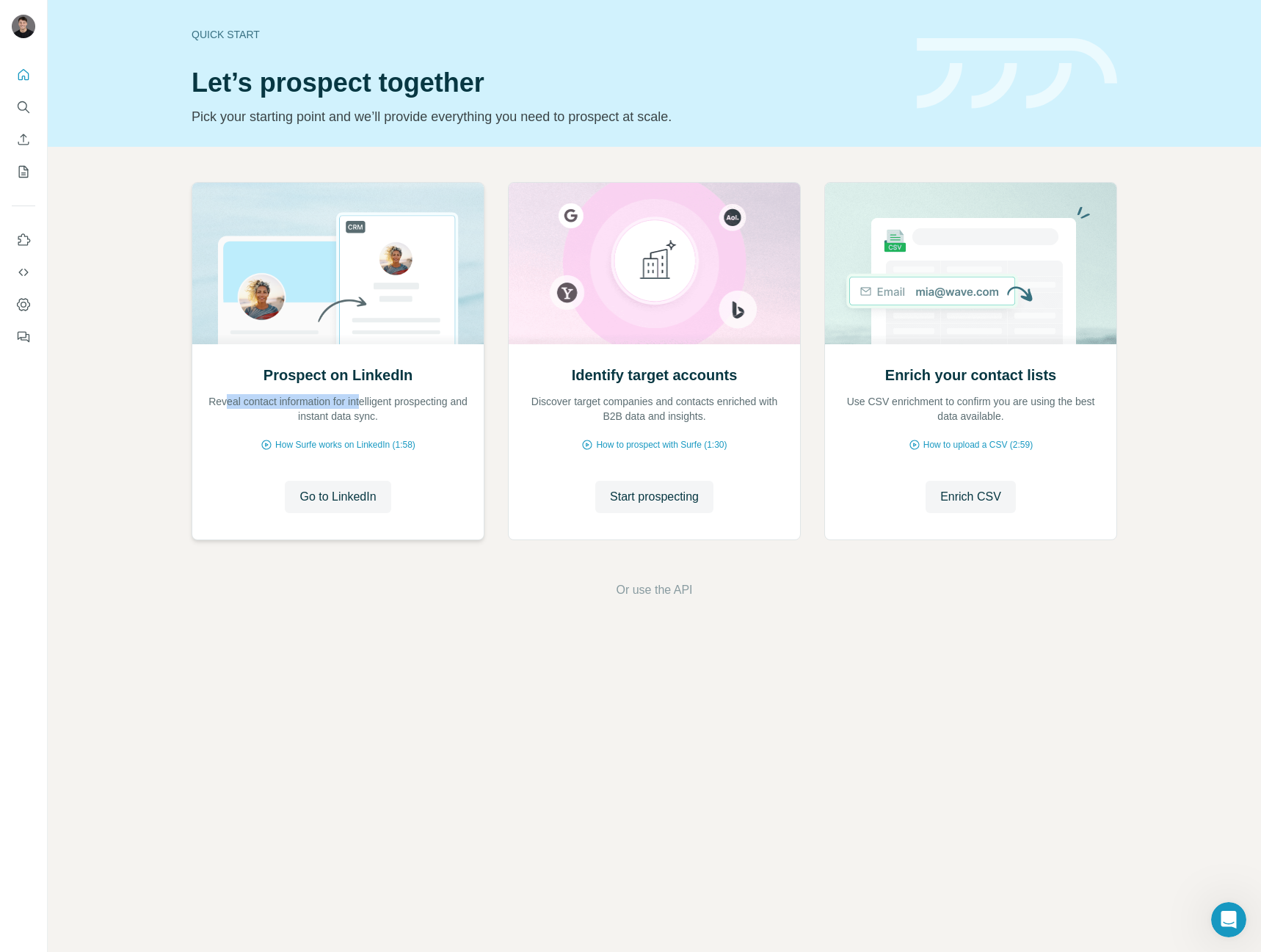
drag, startPoint x: 253, startPoint y: 397, endPoint x: 372, endPoint y: 399, distance: 119.0
click at [372, 399] on p "Reveal contact information for intelligent prospecting and instant data sync." at bounding box center [338, 409] width 262 height 30
click at [642, 496] on span "Start prospecting" at bounding box center [654, 496] width 89 height 18
